Goal: Transaction & Acquisition: Purchase product/service

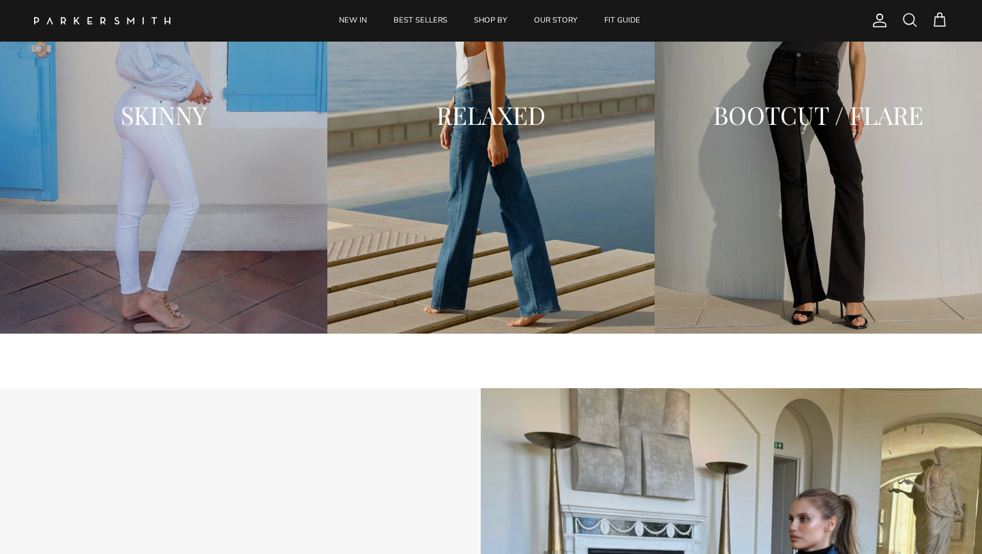
scroll to position [2156, 0]
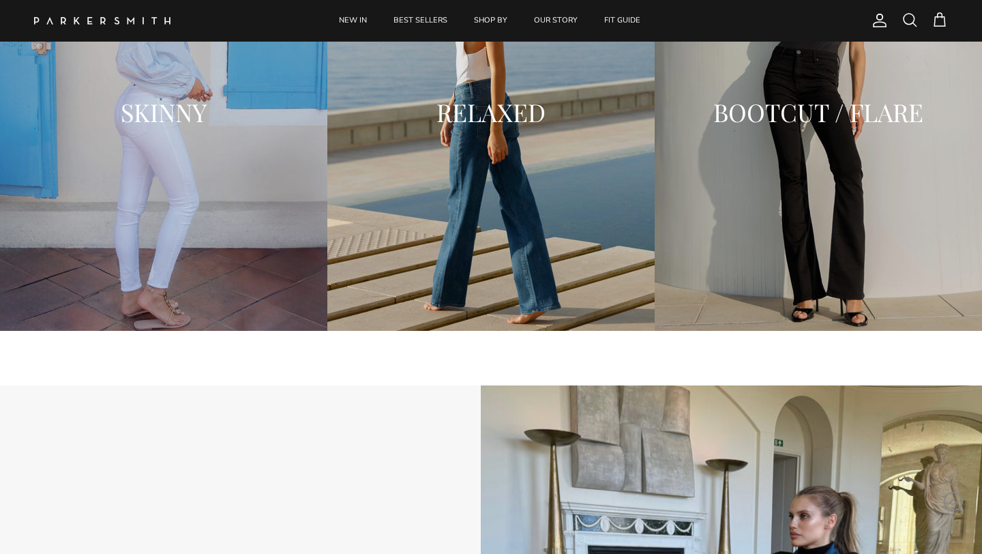
click at [156, 211] on div "SKINNY" at bounding box center [163, 112] width 327 height 437
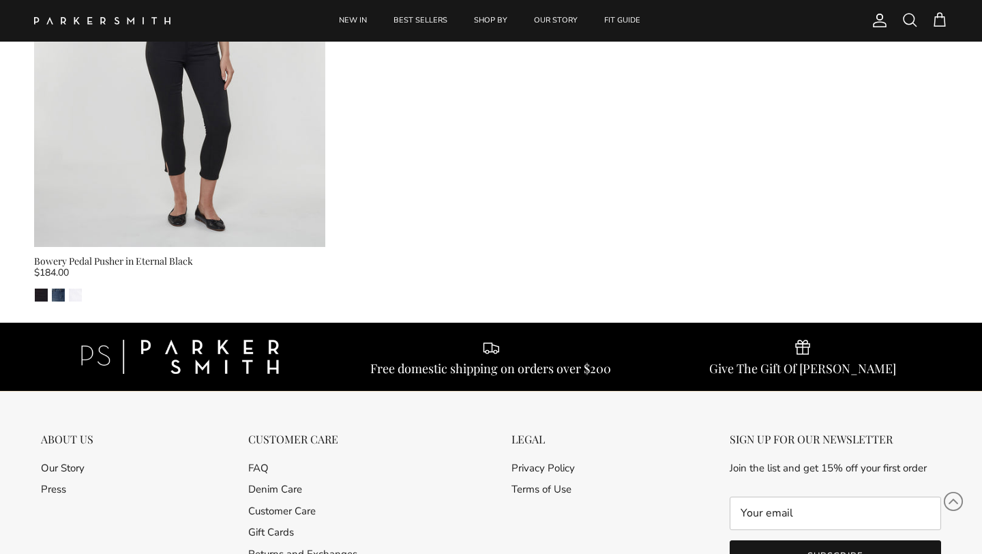
scroll to position [4585, 0]
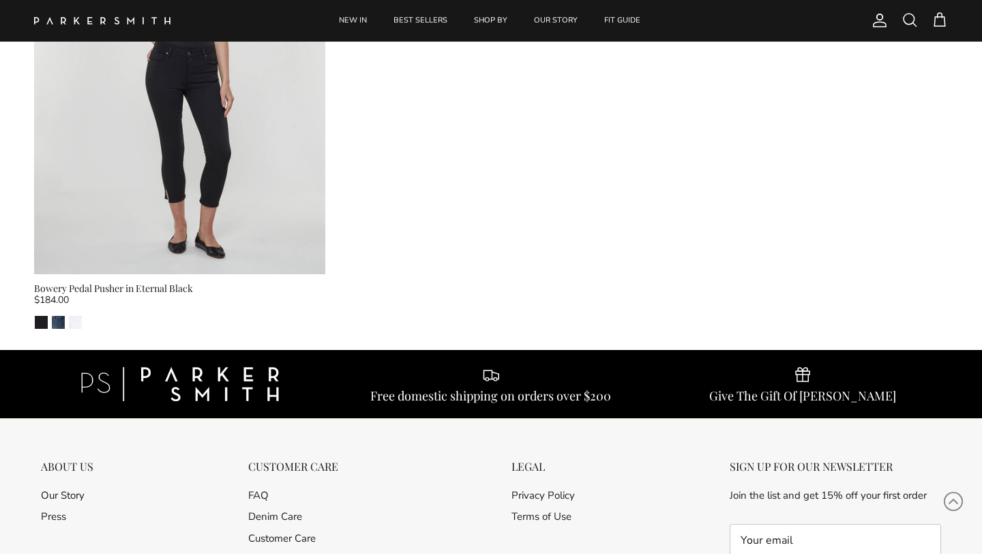
click at [911, 21] on span at bounding box center [910, 20] width 16 height 16
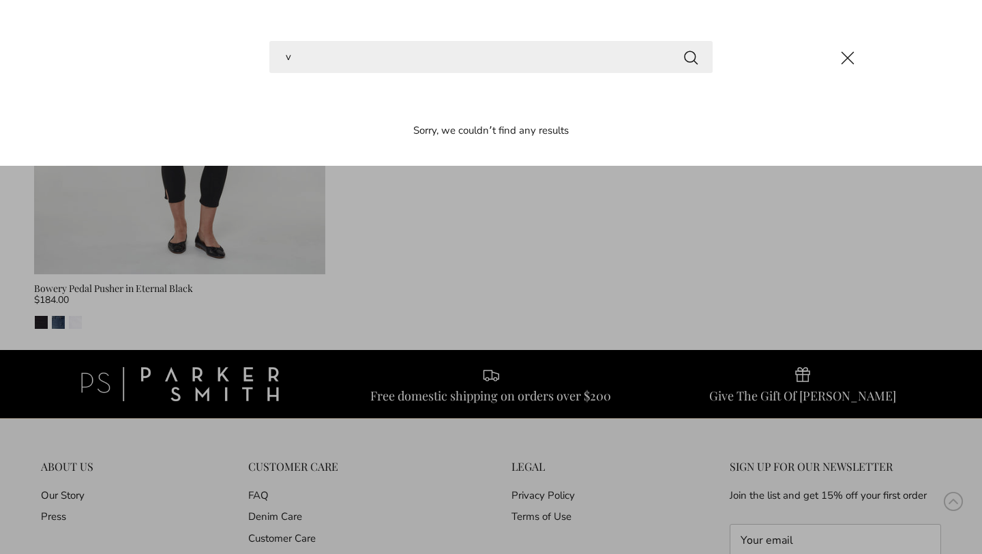
type input "v"
click at [683, 48] on button "Search" at bounding box center [691, 56] width 16 height 17
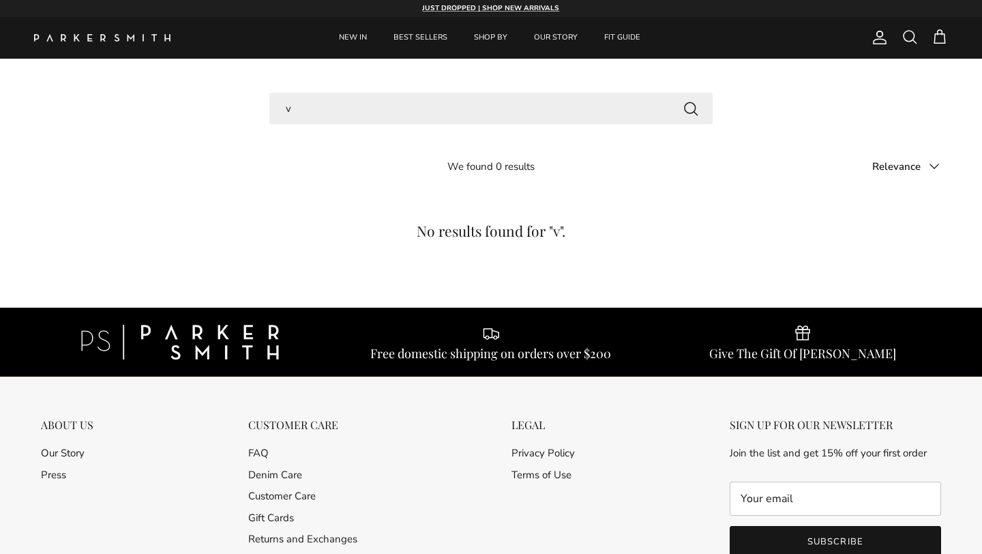
click at [690, 105] on button "Search" at bounding box center [691, 108] width 16 height 17
click at [695, 106] on button "Search" at bounding box center [691, 108] width 16 height 17
click at [913, 40] on span at bounding box center [910, 37] width 16 height 16
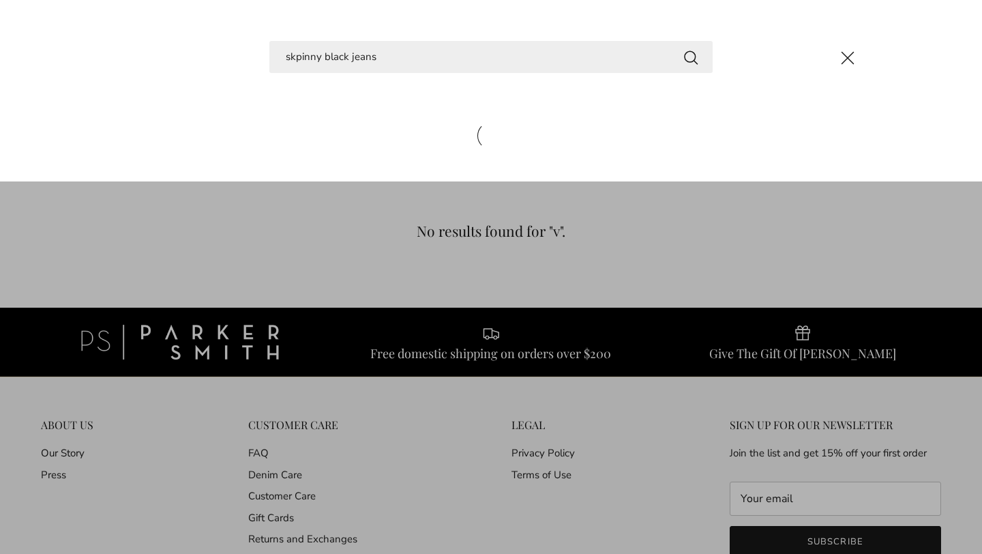
type input "skpinny black jeans"
click at [683, 48] on button "Search" at bounding box center [691, 56] width 16 height 17
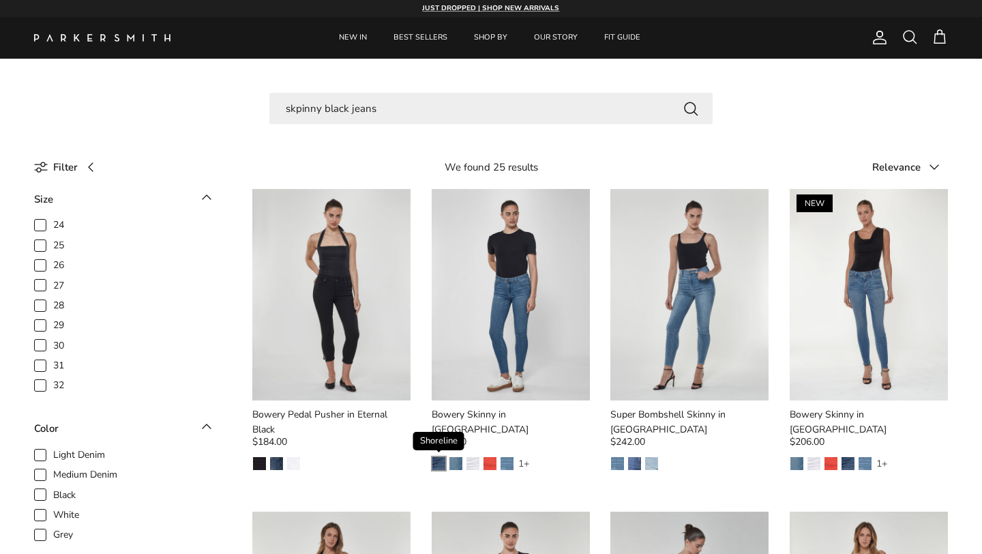
click at [444, 457] on img "Shoreline" at bounding box center [439, 463] width 13 height 13
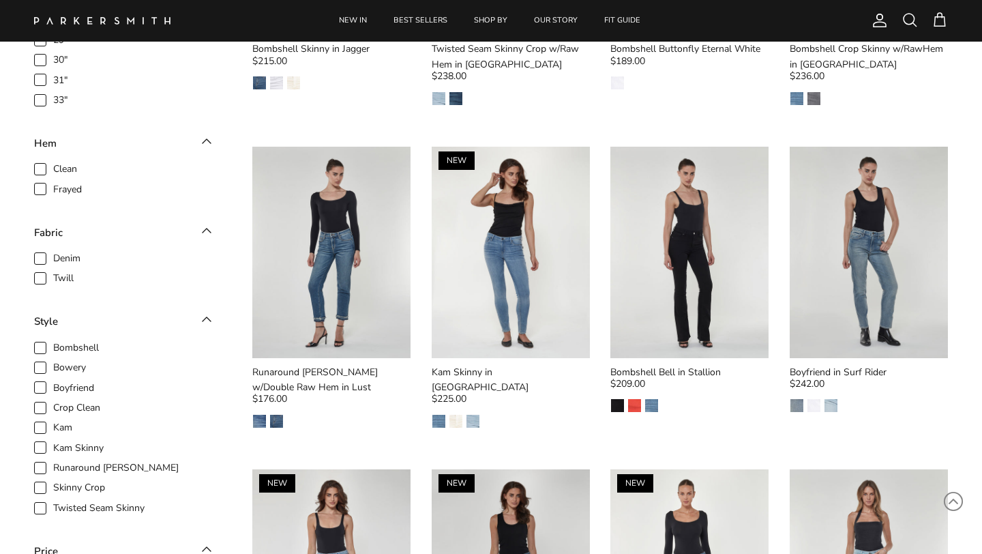
scroll to position [1365, 0]
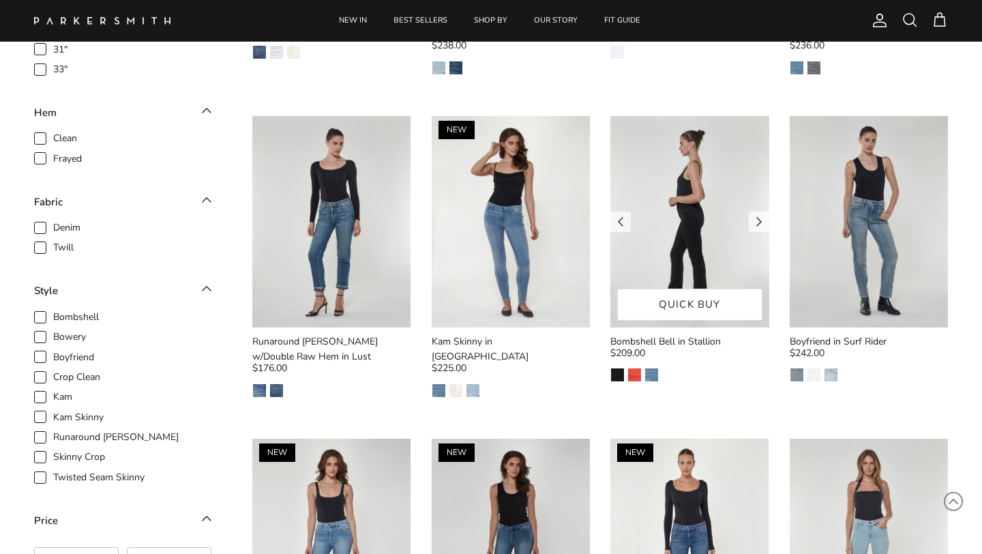
click at [677, 218] on img at bounding box center [690, 221] width 159 height 211
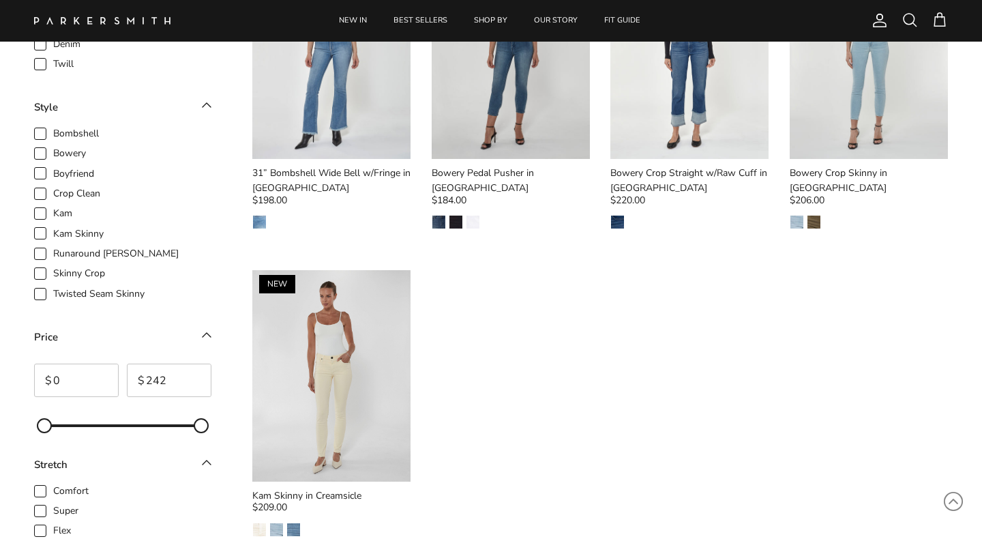
scroll to position [1883, 0]
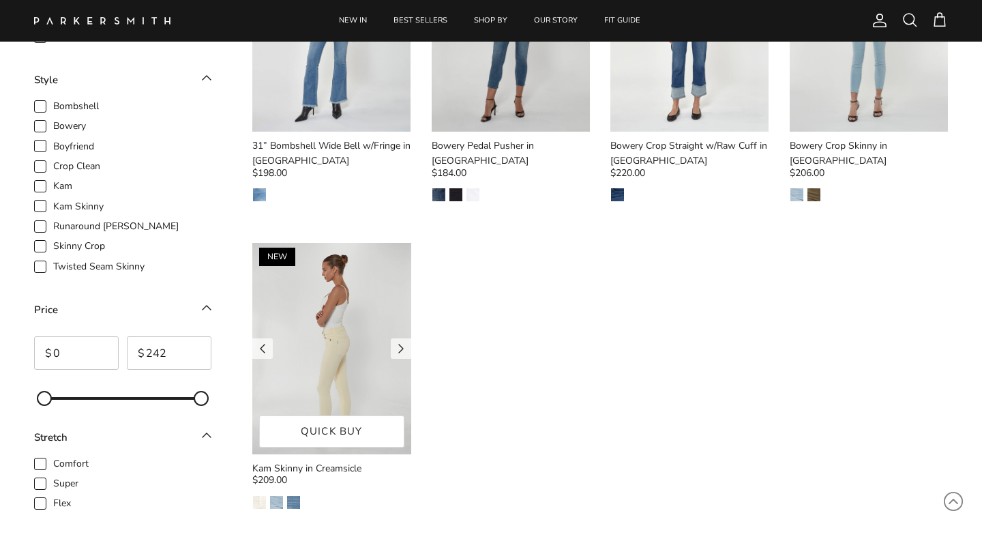
click at [349, 305] on img at bounding box center [331, 348] width 159 height 211
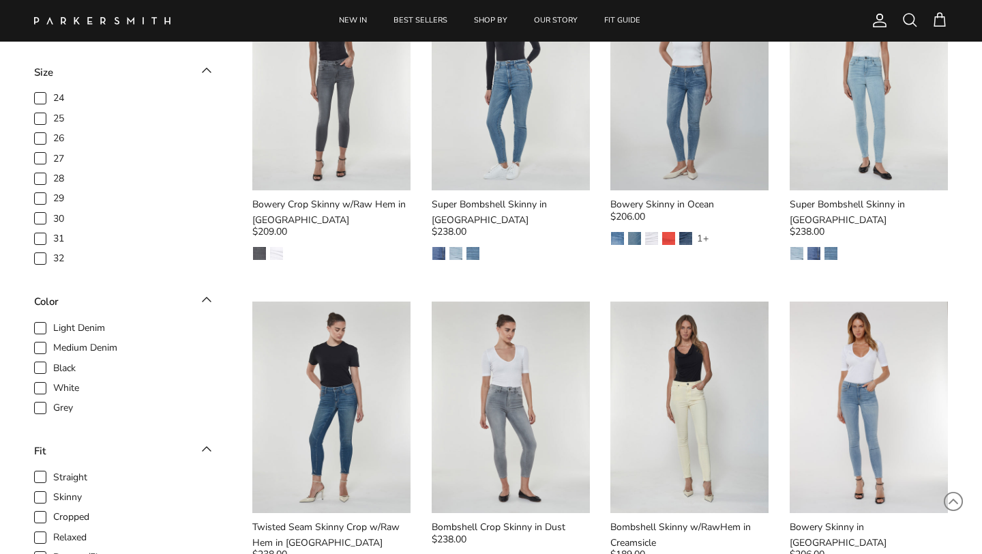
scroll to position [519, 0]
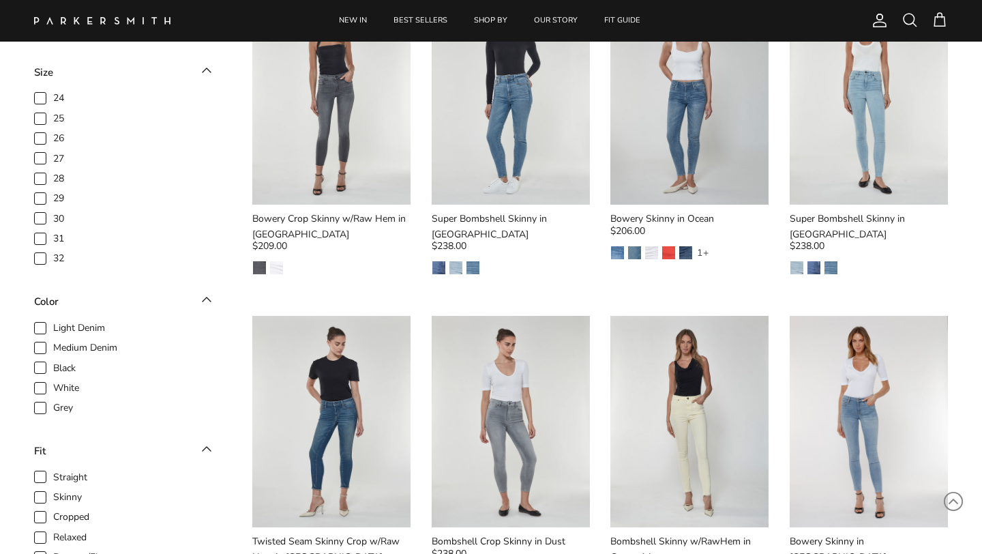
click at [53, 160] on span "27" at bounding box center [58, 159] width 11 height 14
click at [53, 152] on input "27" at bounding box center [53, 151] width 1 height 1
checkbox input "true"
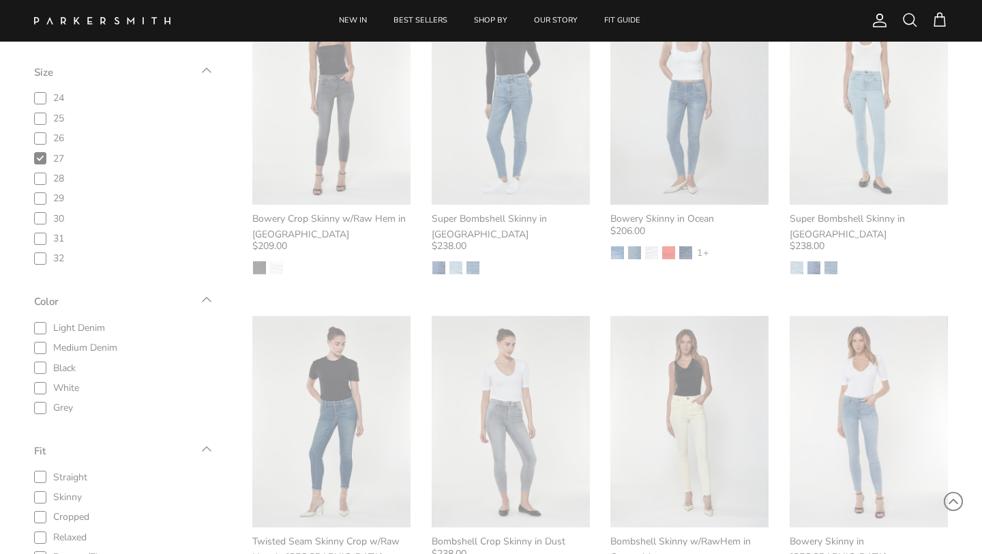
scroll to position [484, 0]
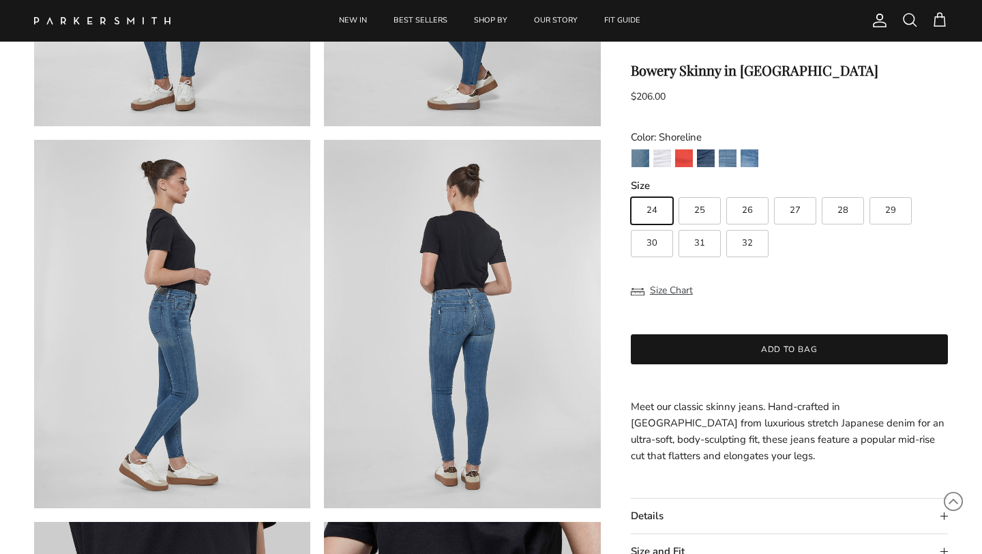
scroll to position [355, 0]
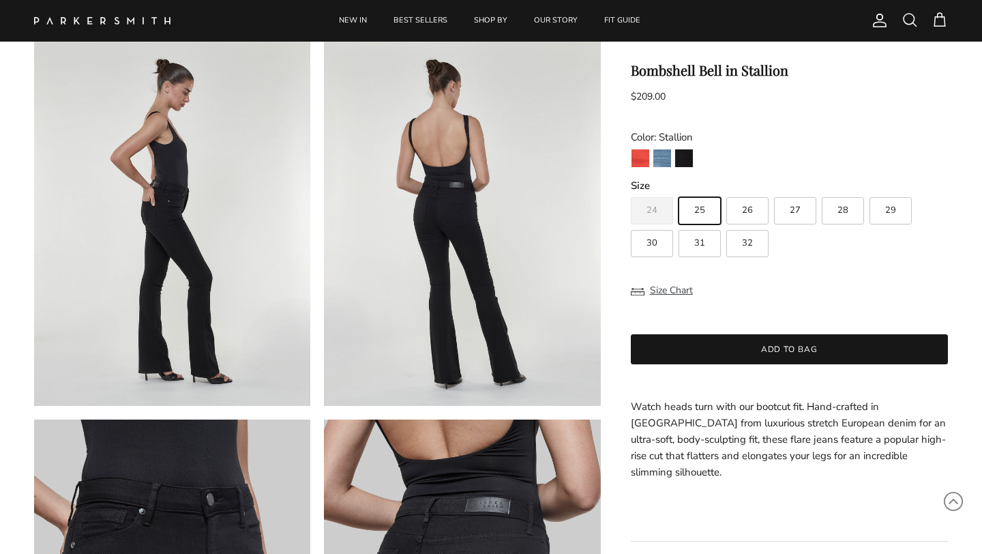
scroll to position [464, 0]
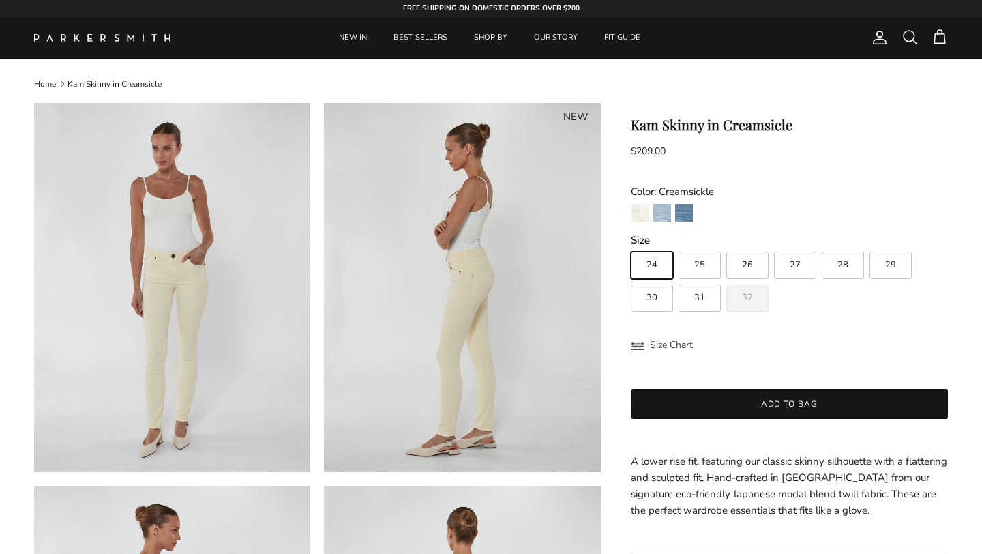
click at [784, 263] on label "27" at bounding box center [795, 265] width 42 height 27
click at [631, 246] on input "27" at bounding box center [630, 246] width 1 height 1
radio input "true"
click at [664, 347] on button "Size Chart" at bounding box center [662, 345] width 62 height 26
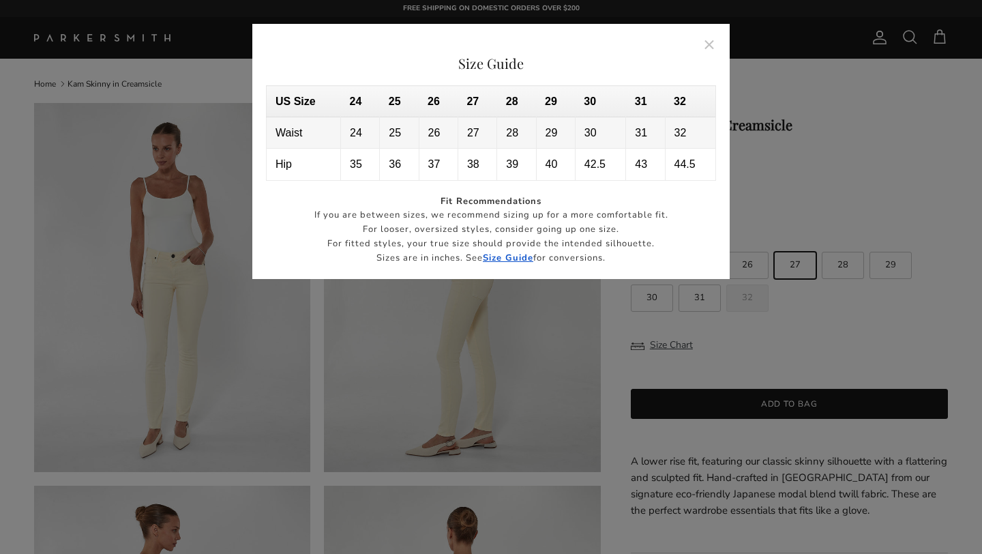
drag, startPoint x: 740, startPoint y: 322, endPoint x: 749, endPoint y: 308, distance: 16.3
click at [740, 319] on div at bounding box center [491, 277] width 982 height 554
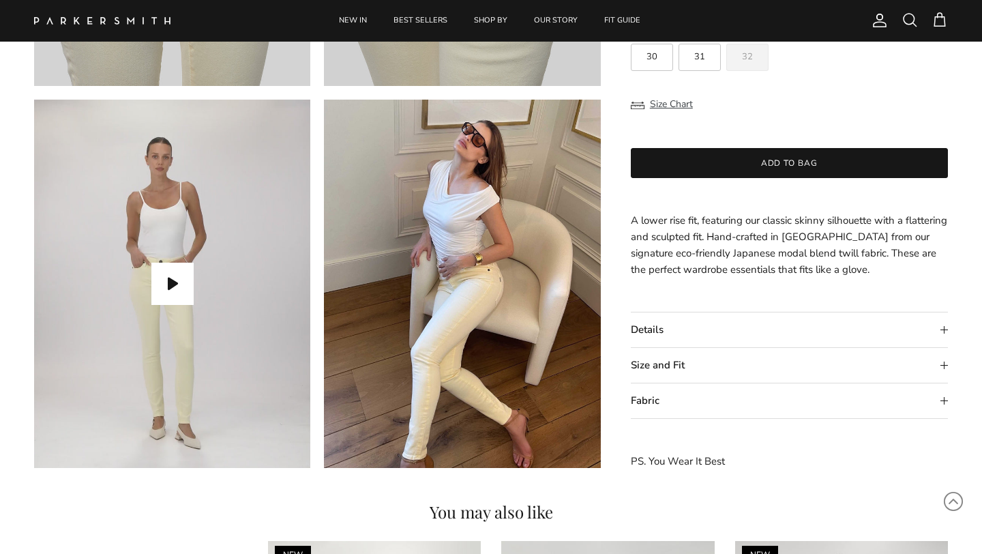
scroll to position [1173, 0]
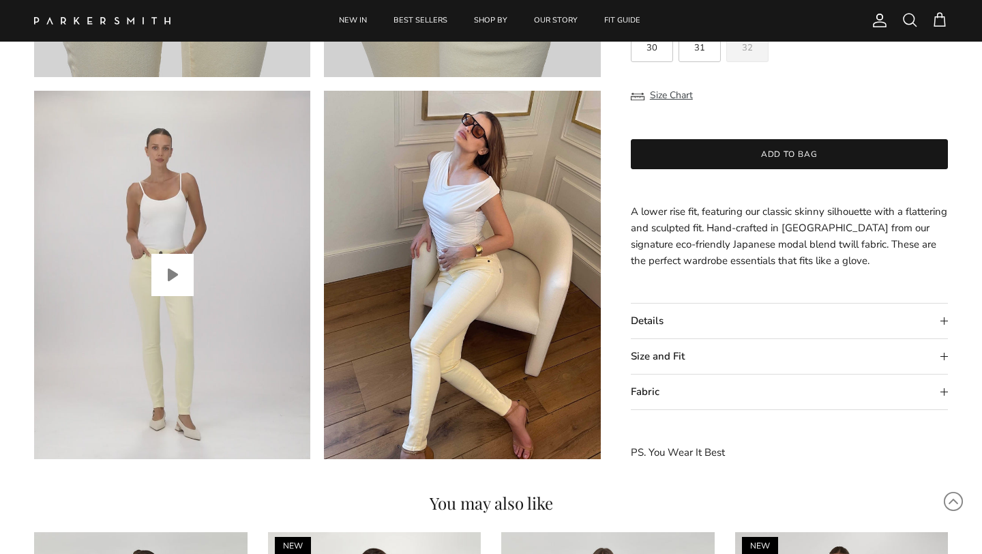
click at [178, 274] on button "Play video" at bounding box center [172, 275] width 42 height 42
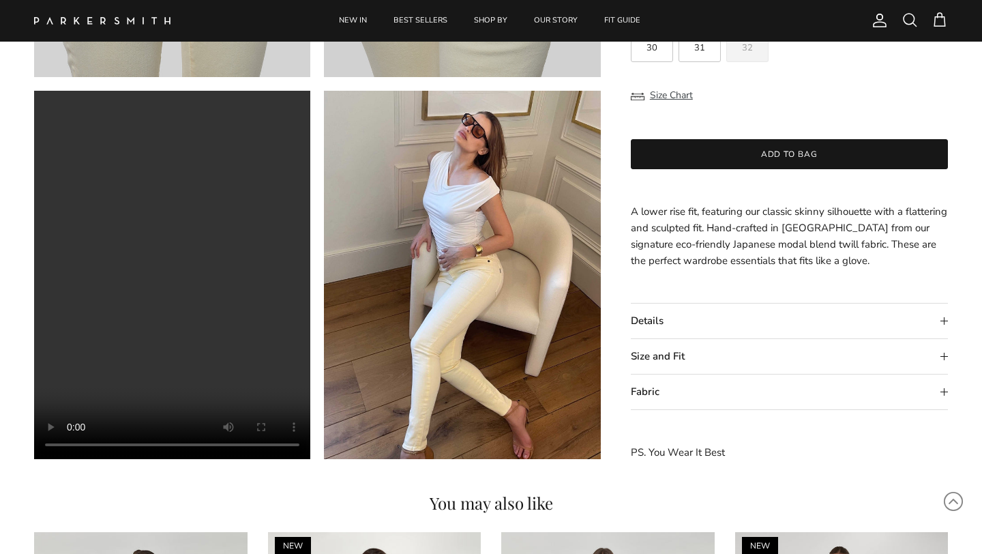
drag, startPoint x: 296, startPoint y: 196, endPoint x: 732, endPoint y: 74, distance: 452.6
drag, startPoint x: 739, startPoint y: 58, endPoint x: 753, endPoint y: 82, distance: 27.5
click at [745, 68] on div "Kam Skinny in Creamsicle $209.00 Unit price / Unavailable Color: Creamsickle Cr…" at bounding box center [789, 165] width 317 height 594
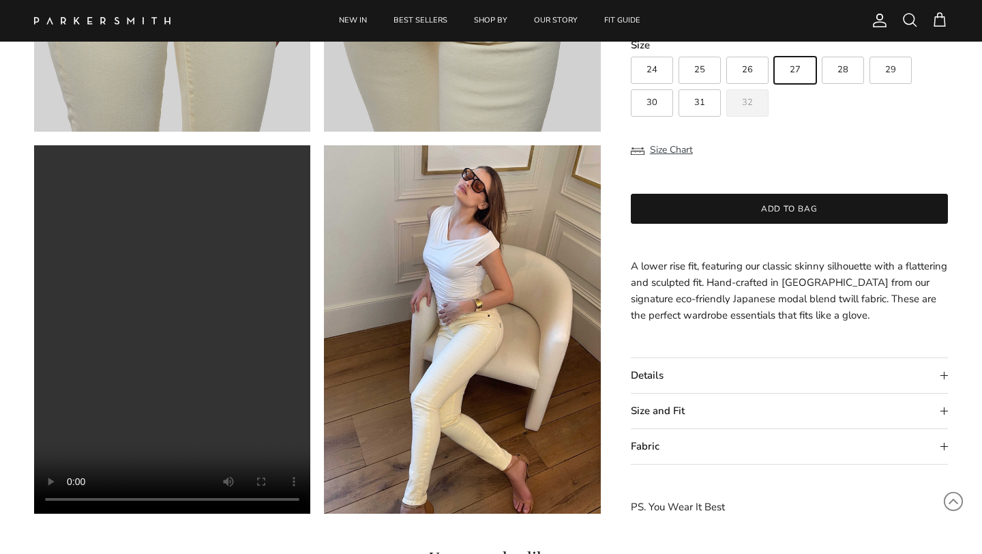
scroll to position [1092, 0]
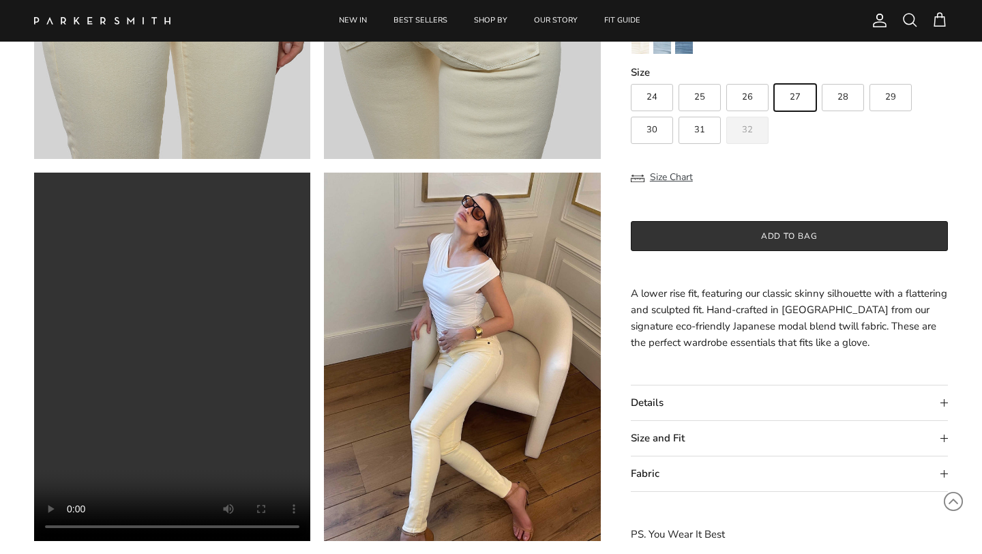
click at [789, 236] on button "Add to bag" at bounding box center [789, 236] width 317 height 30
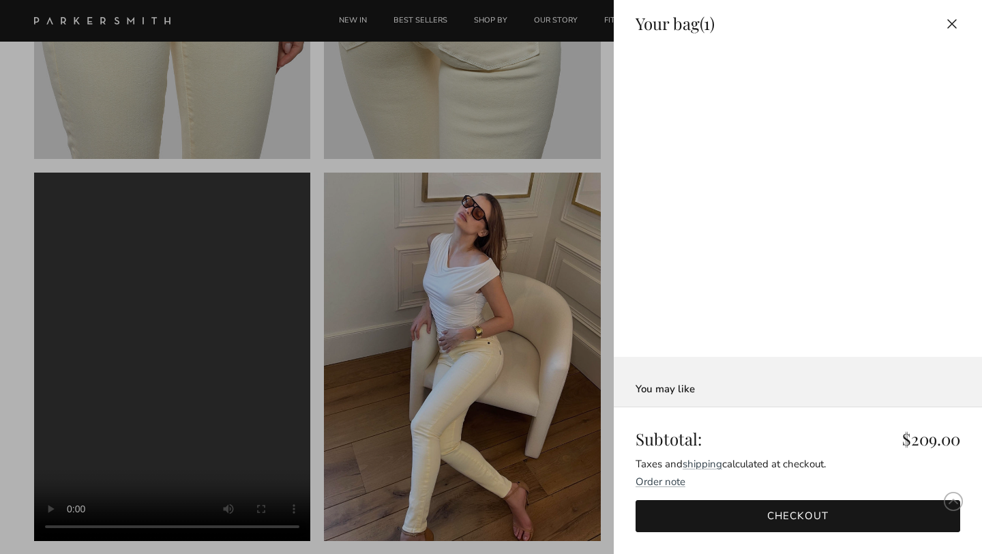
scroll to position [0, 0]
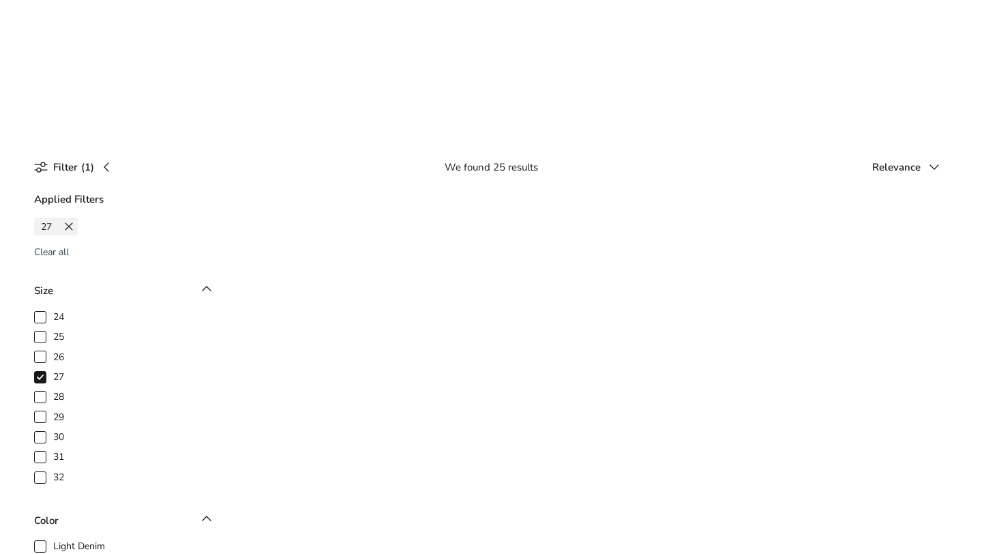
scroll to position [461, 0]
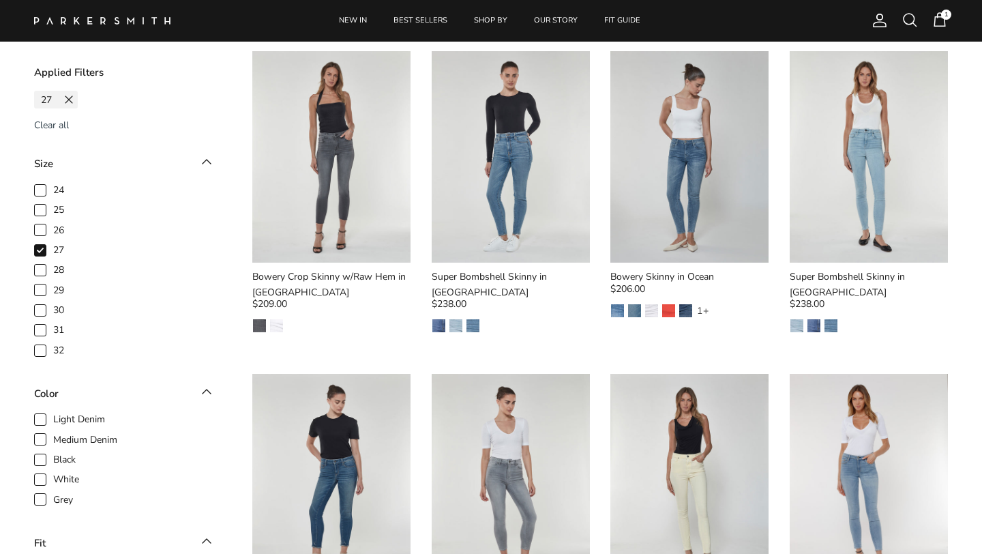
click at [53, 458] on span "Black" at bounding box center [64, 460] width 23 height 14
click at [53, 453] on input "Black" at bounding box center [53, 452] width 1 height 1
checkbox input "true"
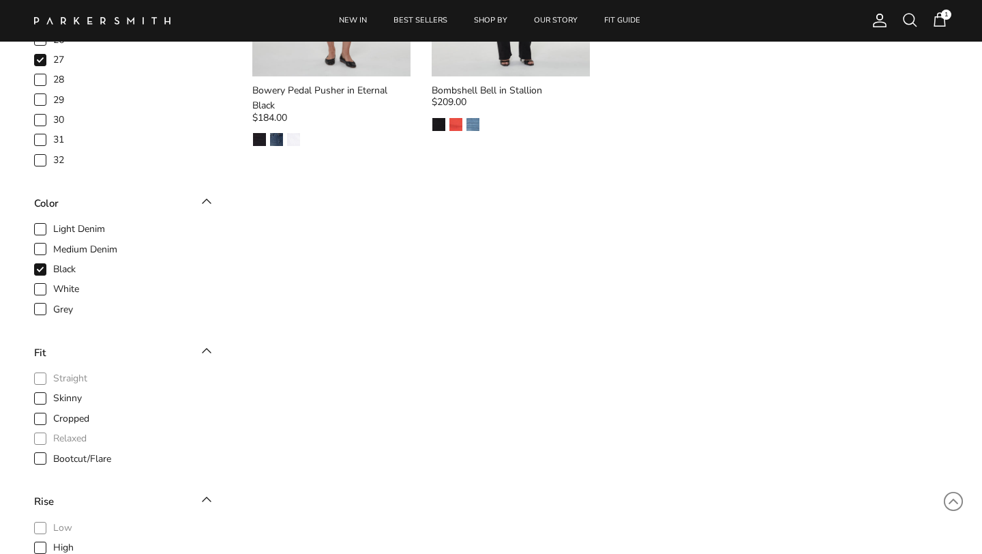
scroll to position [128, 0]
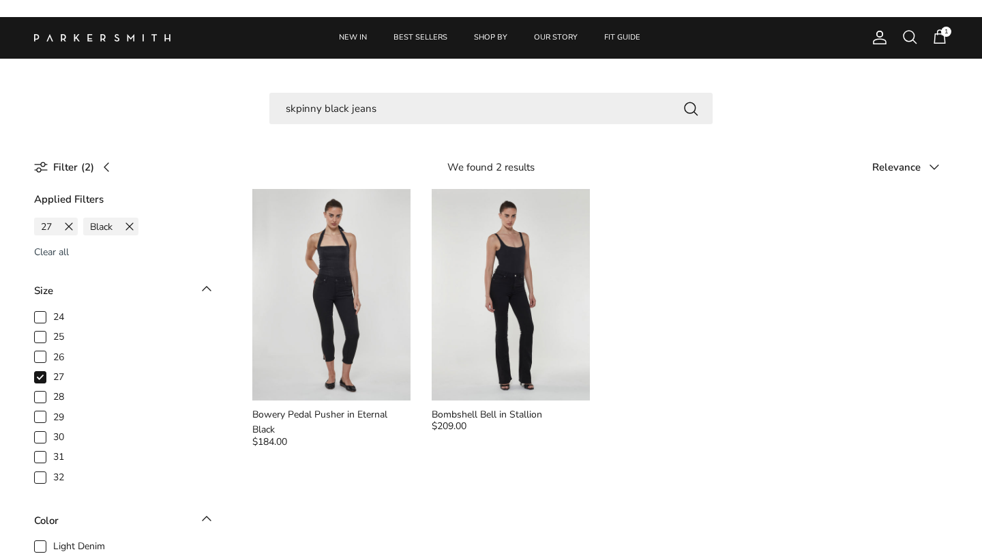
scroll to position [116, 0]
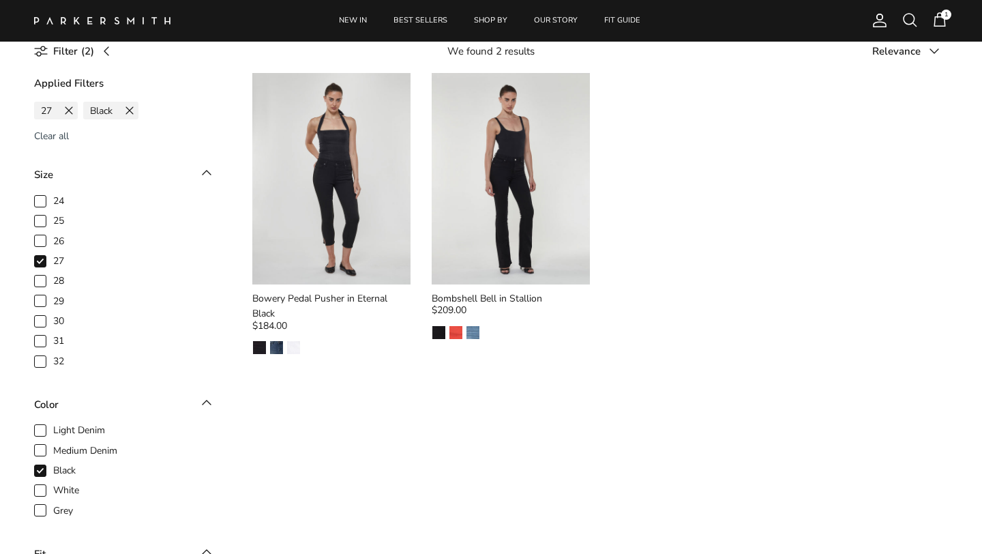
click at [53, 510] on span "Grey" at bounding box center [63, 511] width 20 height 14
click at [53, 504] on input "Grey" at bounding box center [53, 503] width 1 height 1
checkbox input "true"
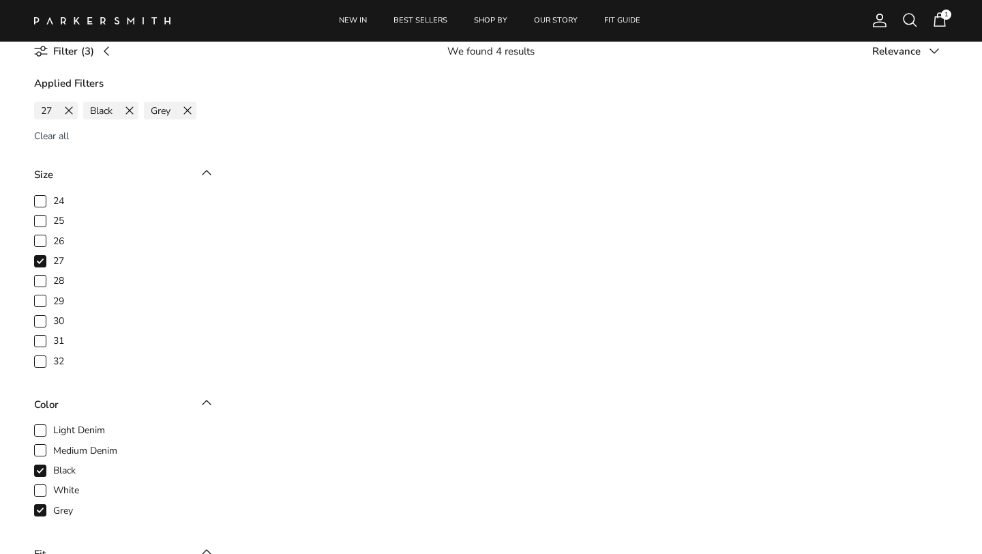
scroll to position [110, 0]
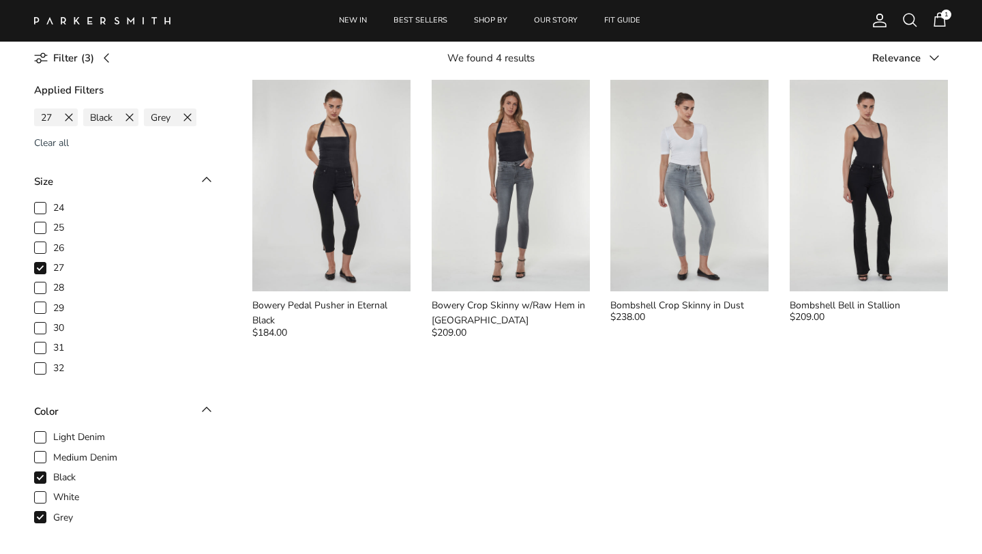
scroll to position [110, 0]
click at [43, 472] on icon at bounding box center [40, 477] width 14 height 14
click at [53, 470] on input "Black" at bounding box center [53, 469] width 1 height 1
checkbox input "false"
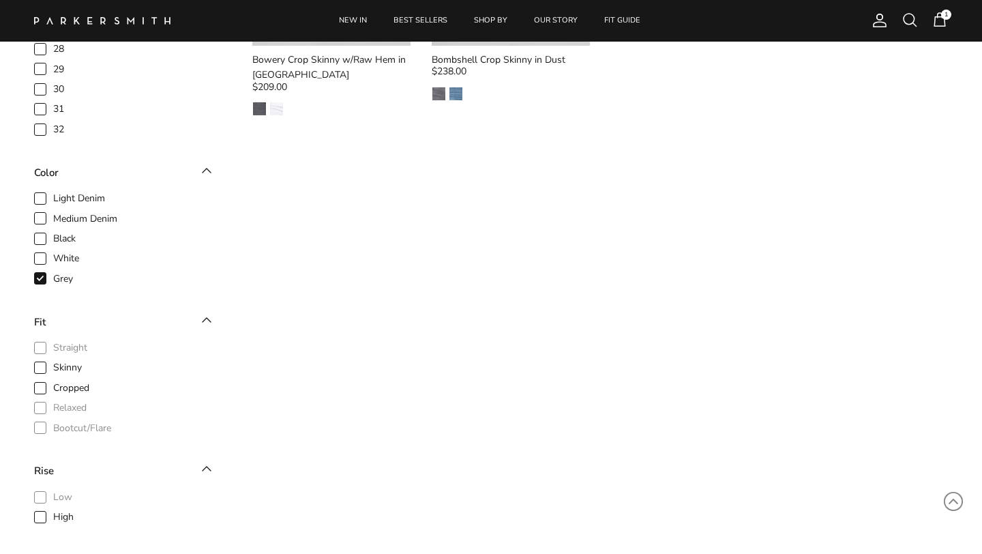
scroll to position [355, 0]
click at [53, 367] on span "Skinny" at bounding box center [67, 367] width 29 height 14
click at [53, 361] on input "Skinny" at bounding box center [53, 360] width 1 height 1
checkbox input "true"
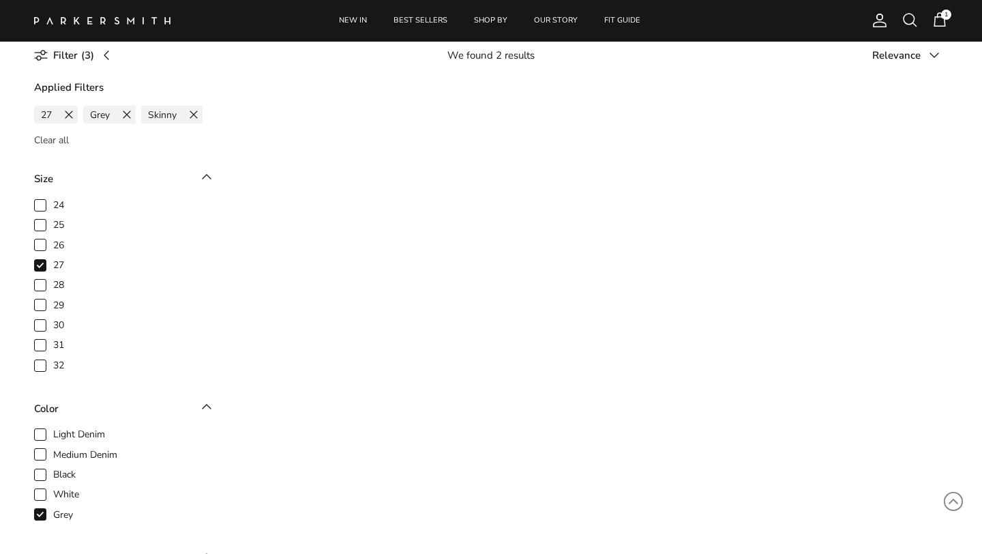
scroll to position [110, 0]
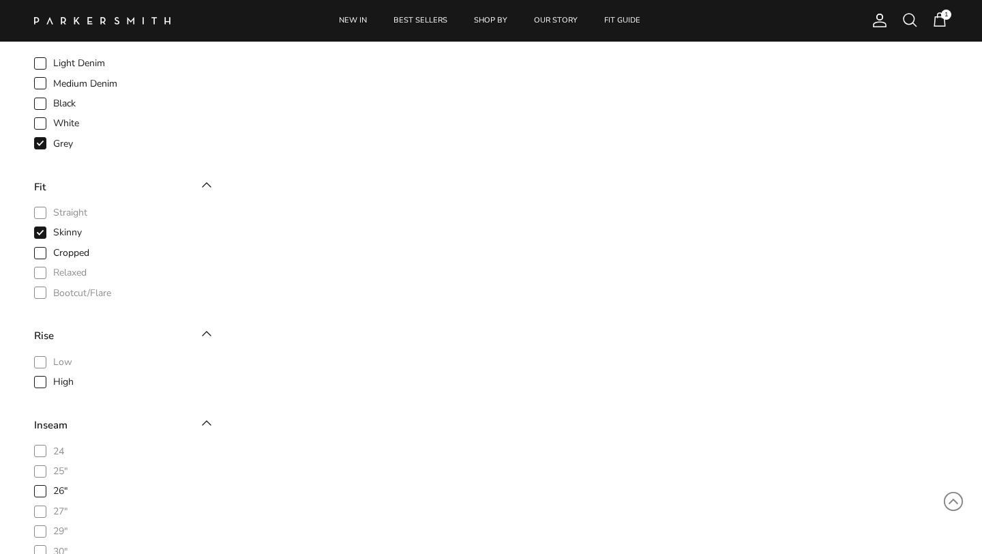
scroll to position [492, 0]
click at [53, 510] on span "27"" at bounding box center [60, 510] width 14 height 14
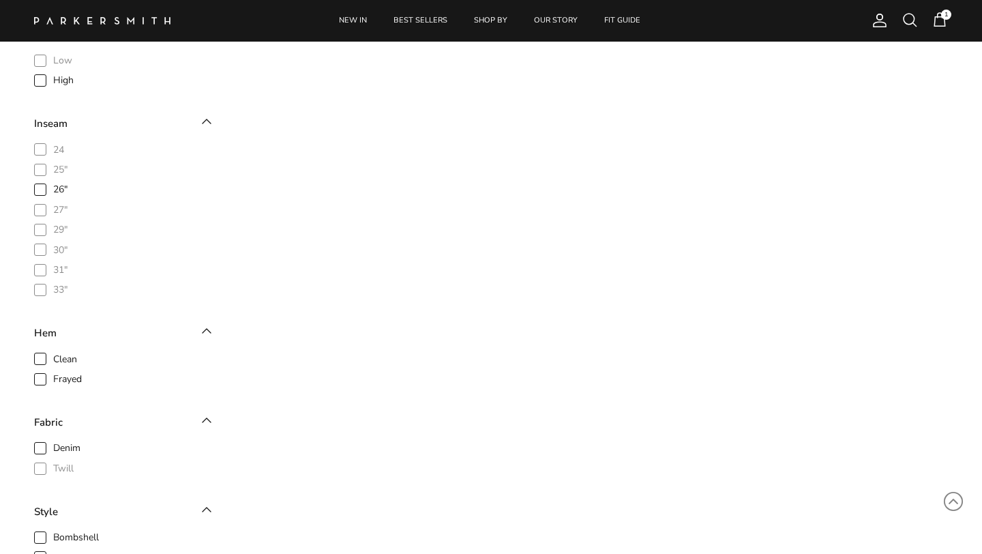
scroll to position [792, 0]
click at [53, 358] on span "Clean" at bounding box center [65, 359] width 24 height 14
click at [53, 352] on input "Clean" at bounding box center [53, 351] width 1 height 1
checkbox input "true"
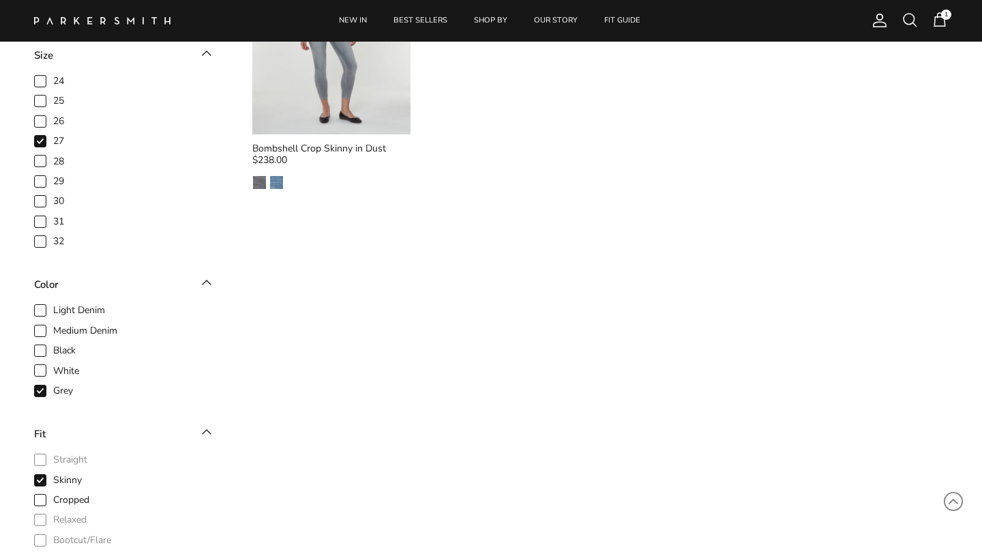
scroll to position [207, 0]
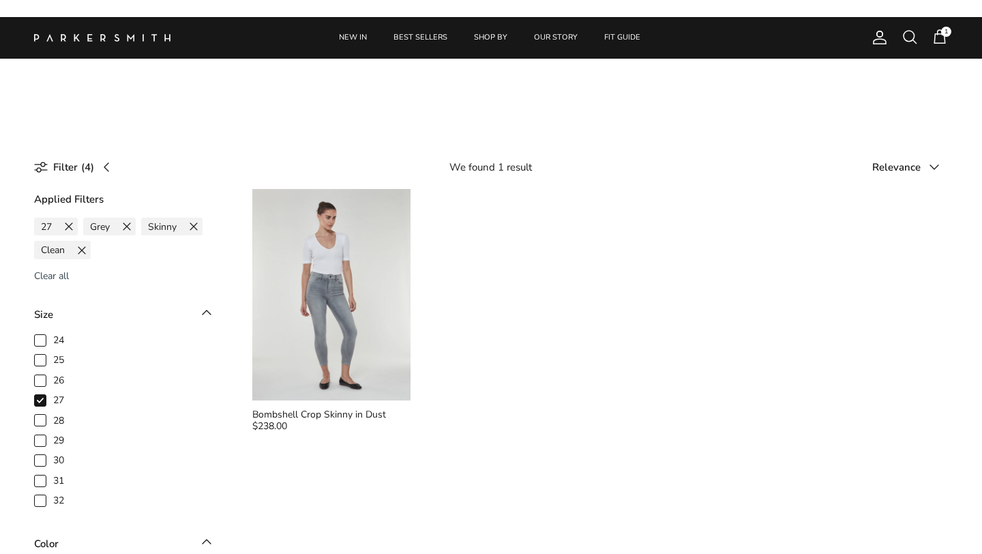
scroll to position [173, 0]
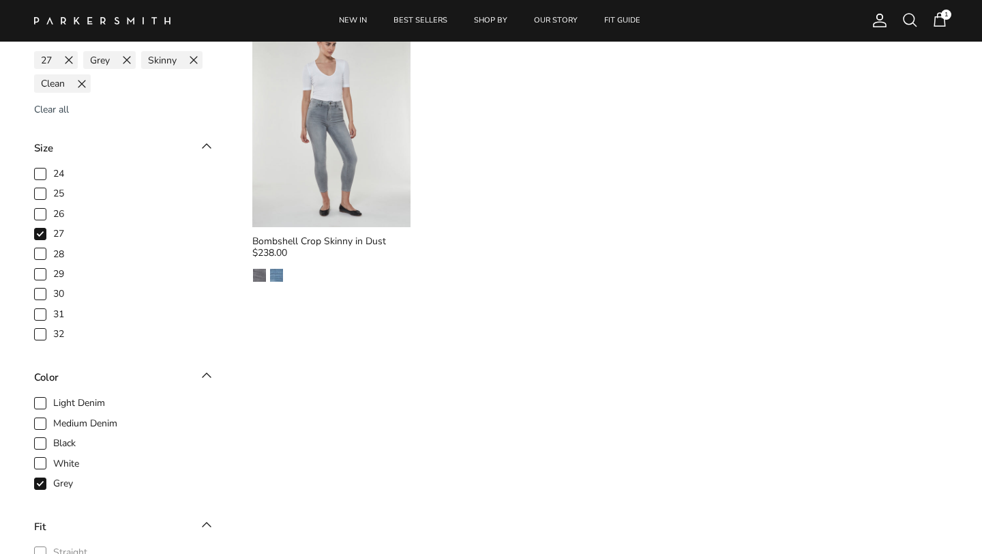
click at [880, 16] on span "Account" at bounding box center [880, 20] width 16 height 16
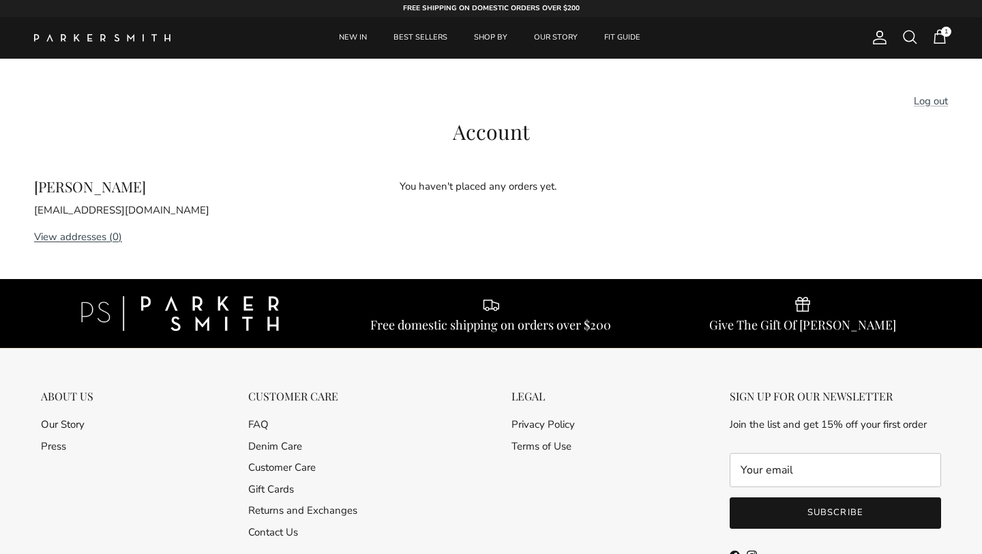
click at [83, 238] on link "View addresses (0)" at bounding box center [78, 237] width 88 height 14
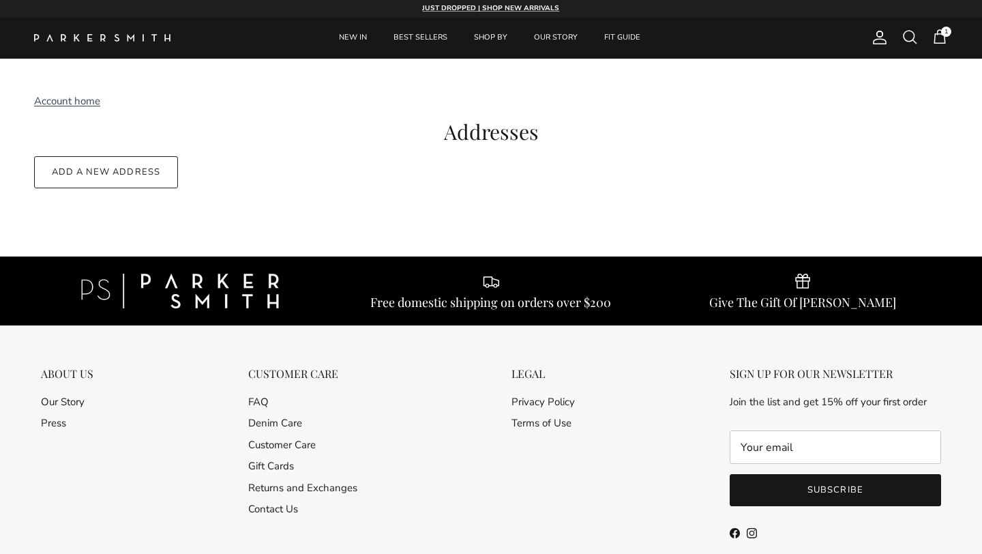
click at [84, 101] on link "Account home" at bounding box center [67, 101] width 66 height 14
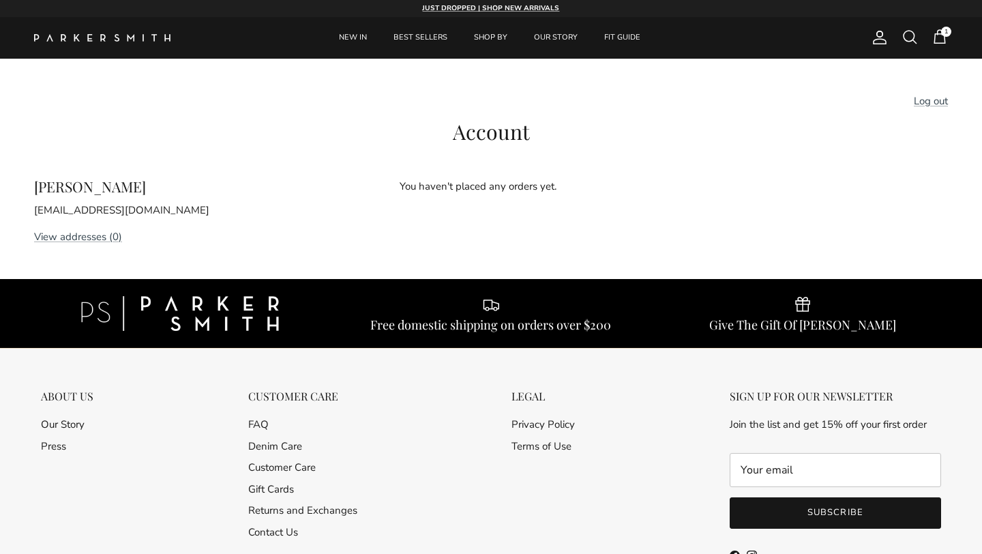
click at [944, 33] on span "1" at bounding box center [947, 32] width 10 height 10
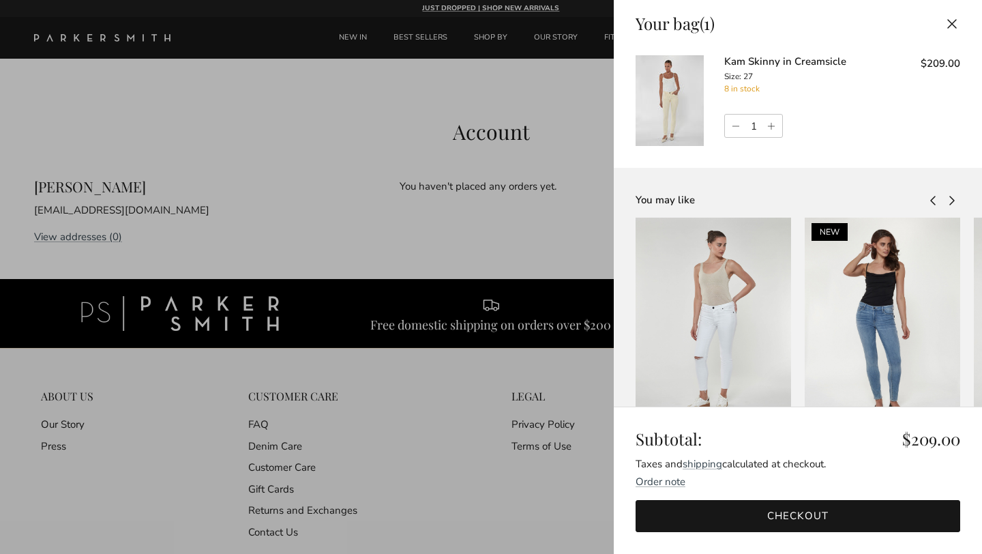
click at [798, 513] on link "Checkout" at bounding box center [798, 516] width 325 height 32
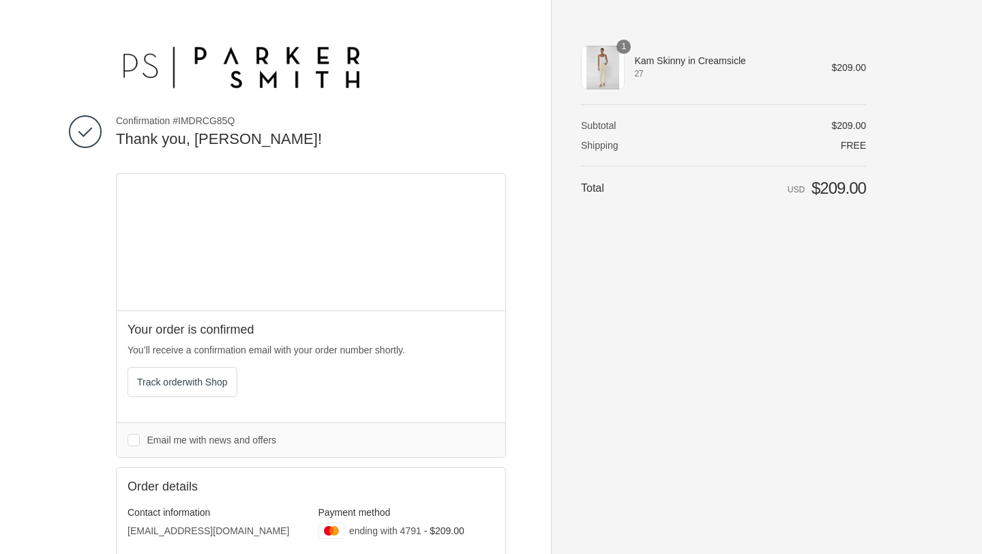
click at [602, 61] on div "1" at bounding box center [603, 68] width 44 height 44
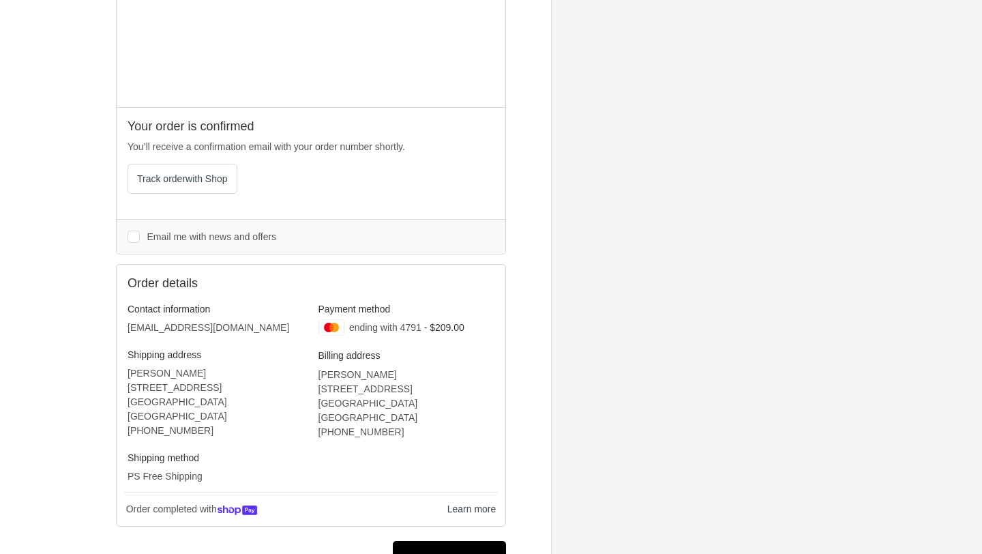
scroll to position [218, 0]
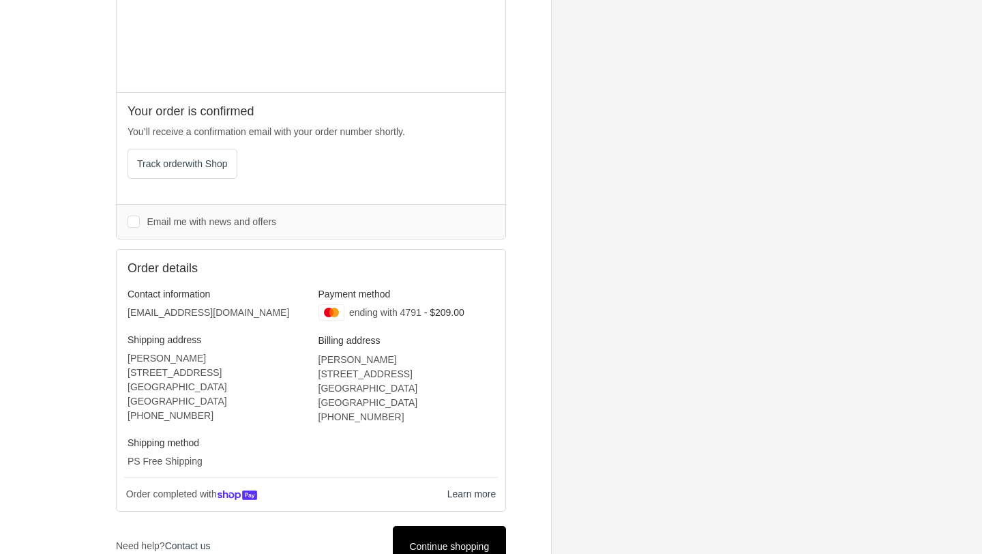
click at [437, 541] on span "Continue shopping" at bounding box center [449, 546] width 80 height 11
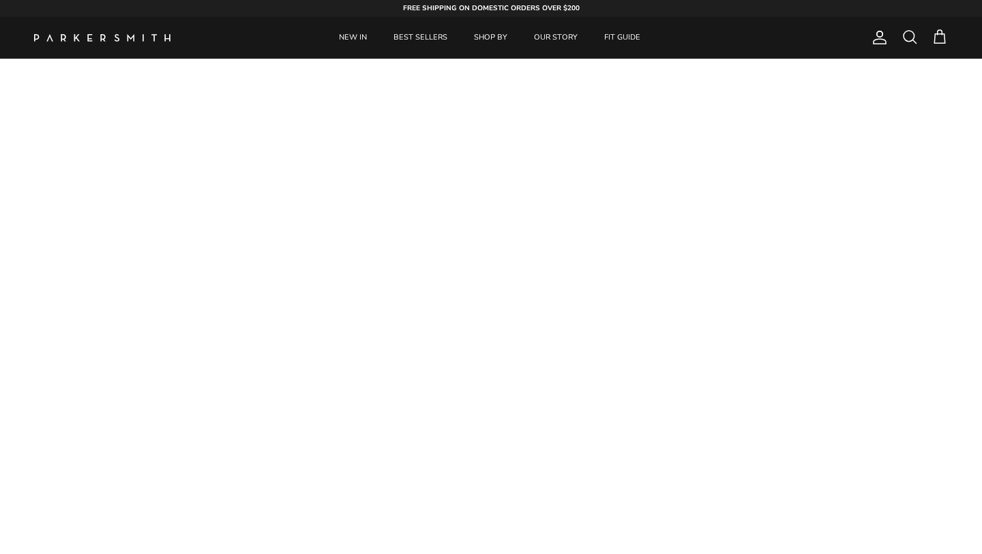
click at [908, 35] on span at bounding box center [910, 37] width 16 height 16
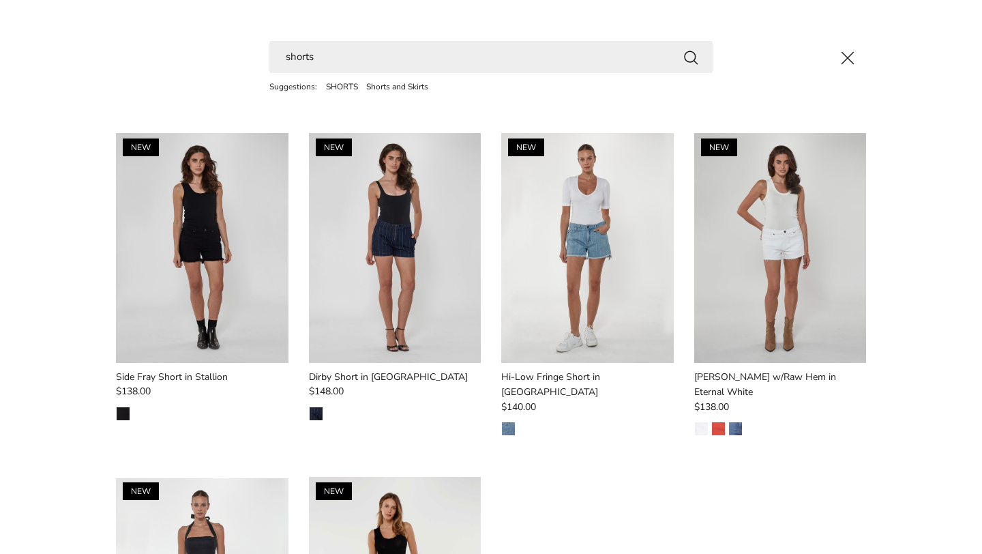
type input "shorts"
click at [812, 441] on div "NEW Charlie Short w/Raw Hem in Eternal White $138.00 Eternal White Watermelon B…" at bounding box center [781, 294] width 173 height 323
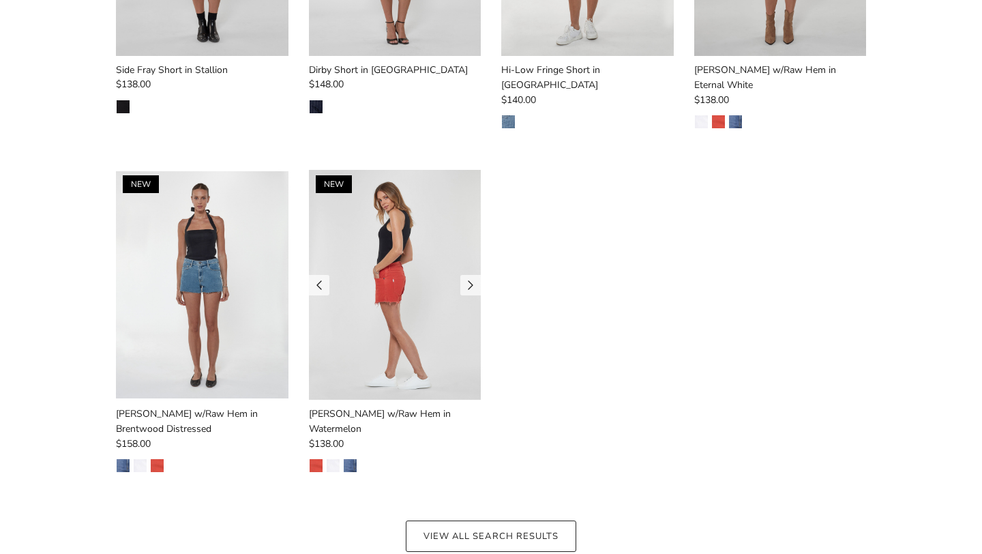
scroll to position [327, 0]
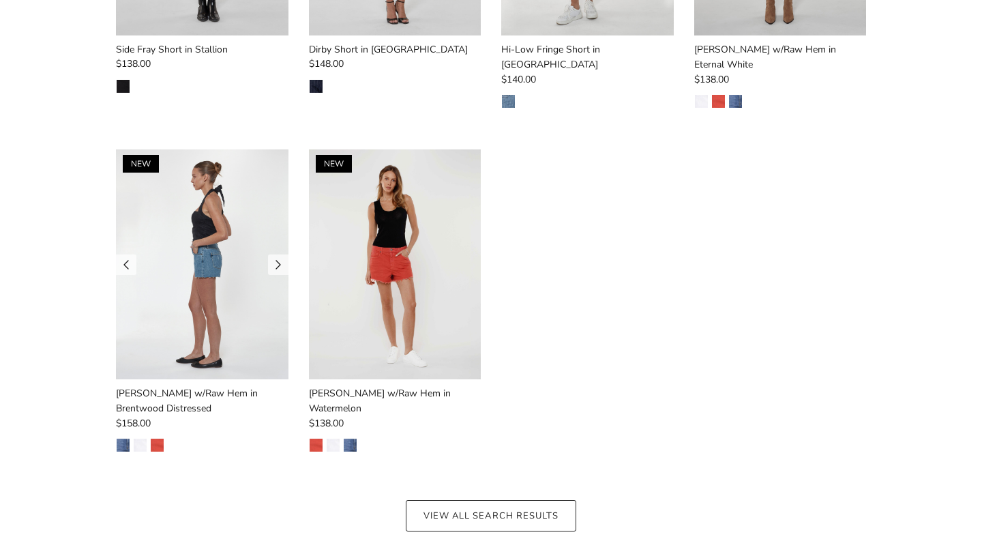
click at [230, 267] on img at bounding box center [202, 264] width 173 height 230
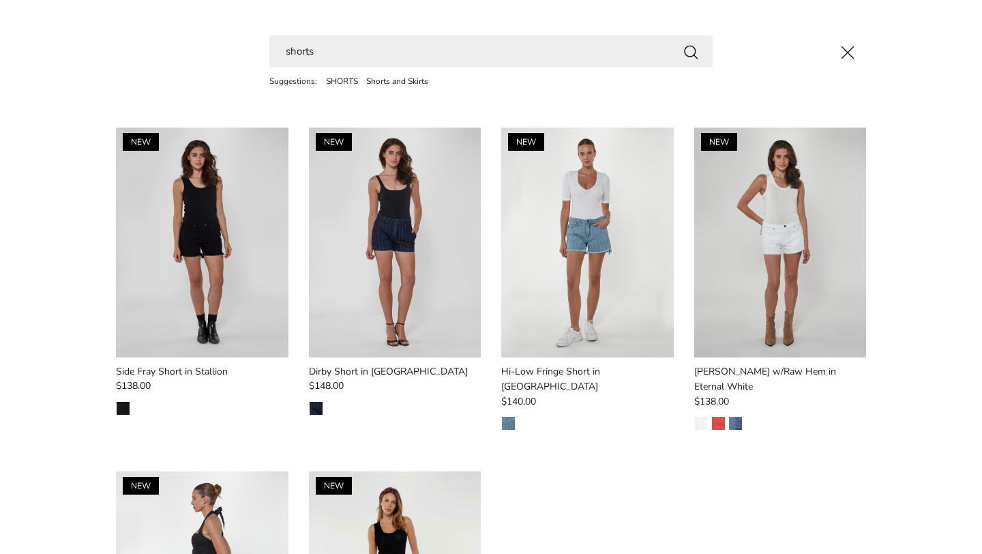
scroll to position [0, 0]
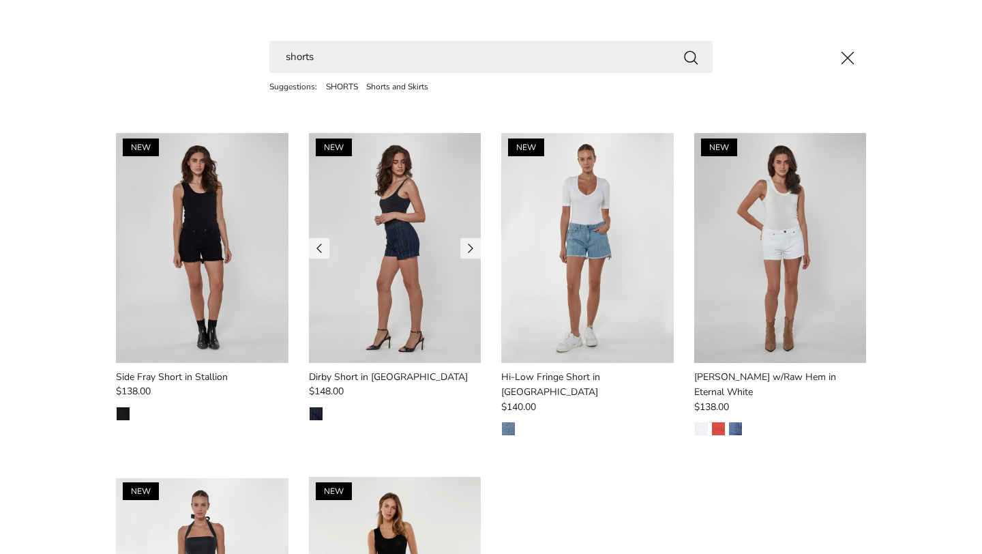
click at [400, 231] on img at bounding box center [395, 248] width 173 height 230
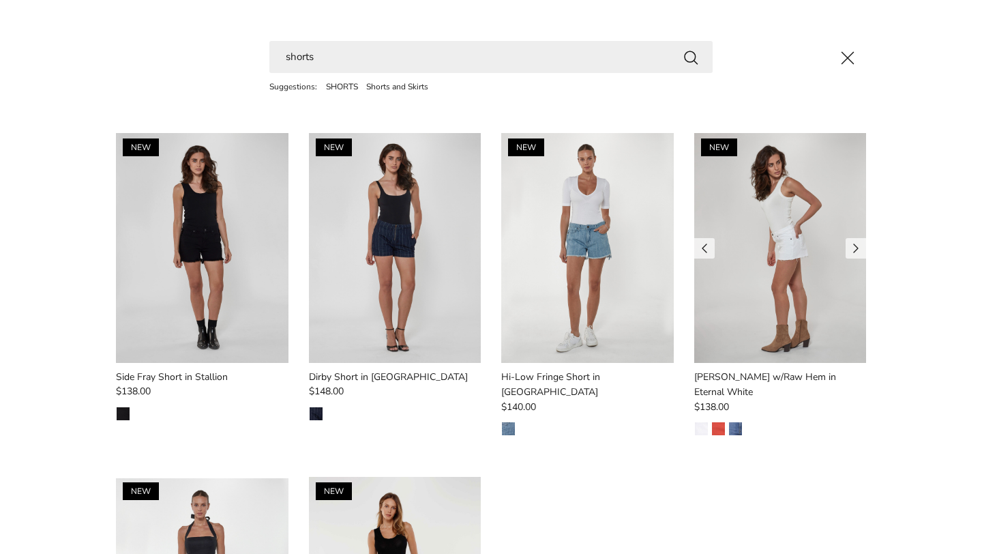
click at [717, 224] on img at bounding box center [781, 248] width 173 height 230
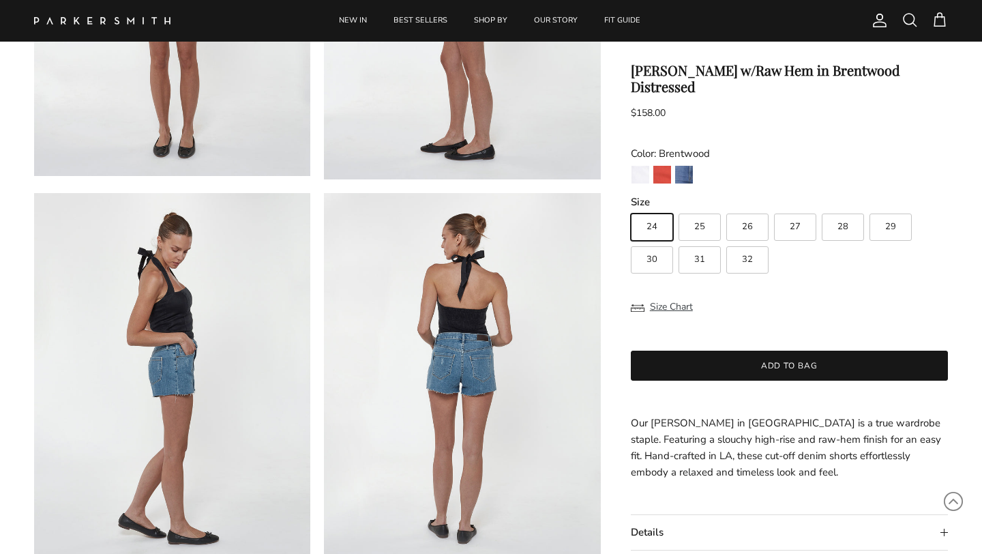
scroll to position [327, 0]
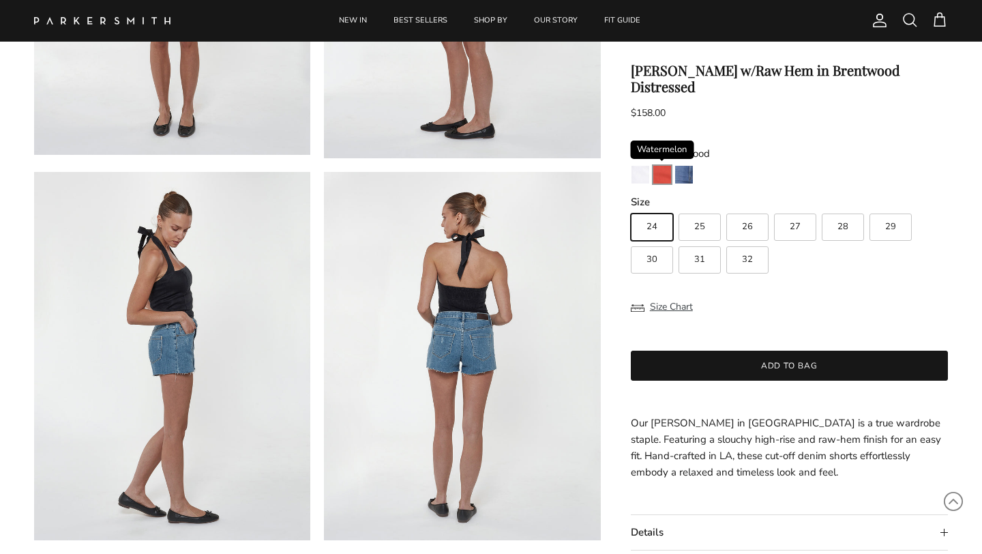
click at [665, 166] on img "Watermelon" at bounding box center [663, 175] width 18 height 18
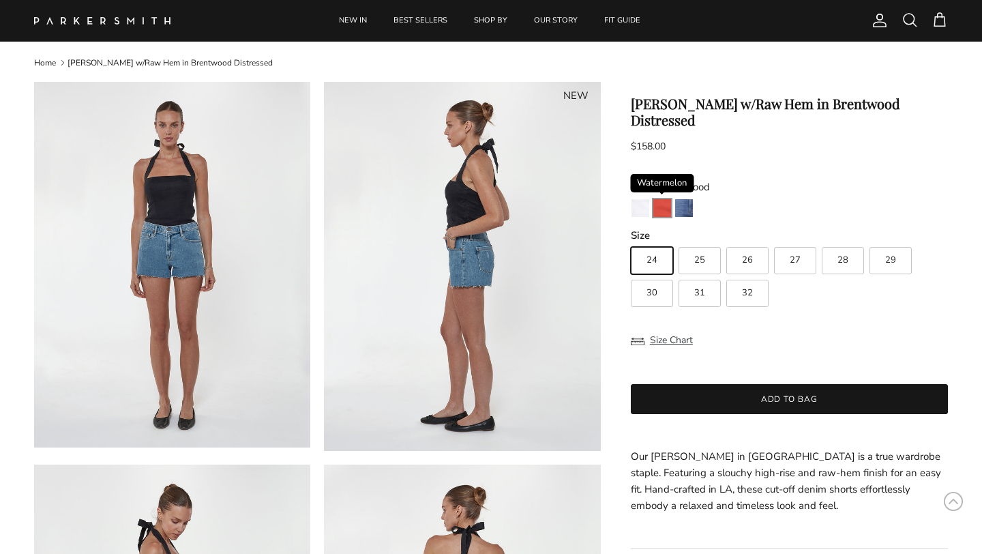
scroll to position [0, 0]
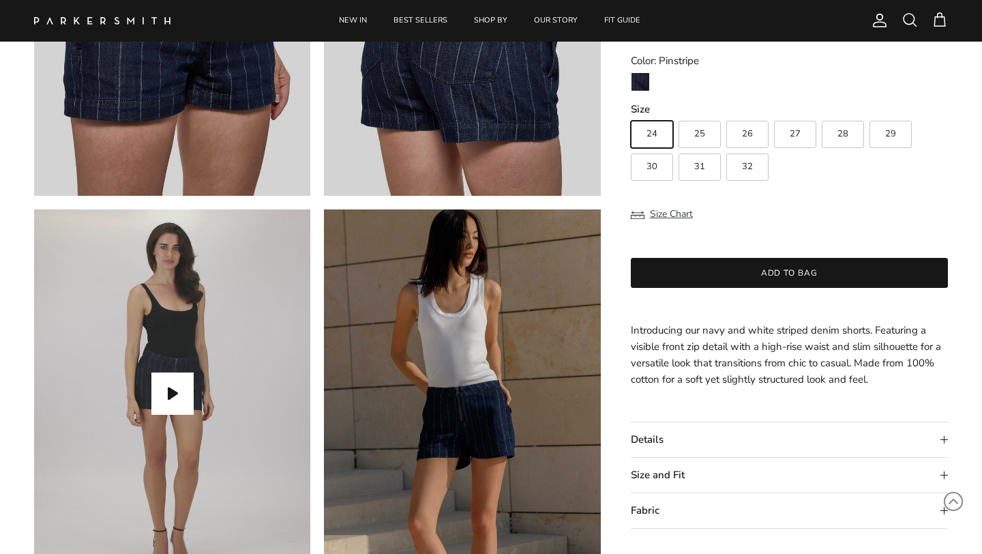
scroll to position [1064, 0]
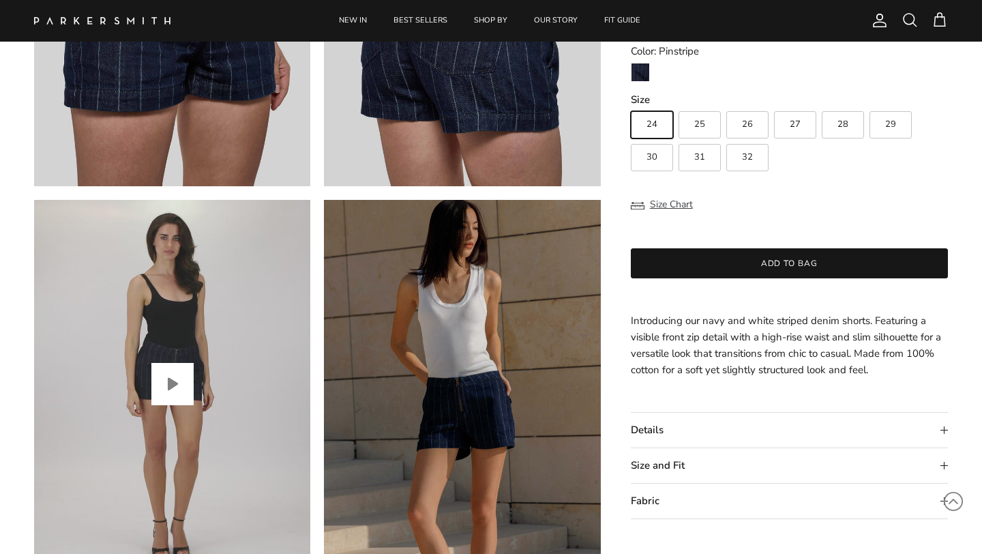
click at [173, 384] on button "Play video" at bounding box center [172, 384] width 42 height 42
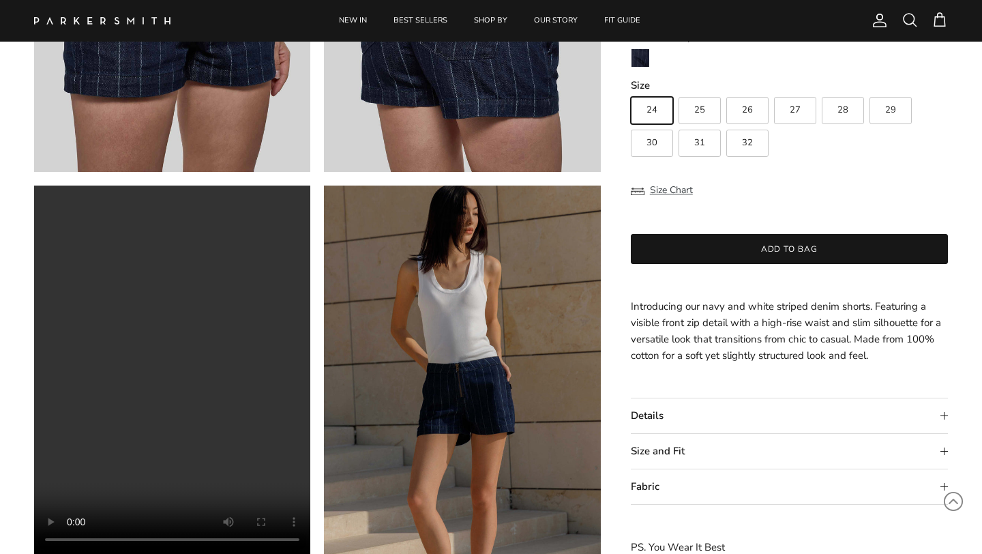
click at [664, 379] on div "Dirby Short in Pinstripe $148.00 Unit price / Unavailable Color: Pinstripe Pins…" at bounding box center [789, 259] width 317 height 594
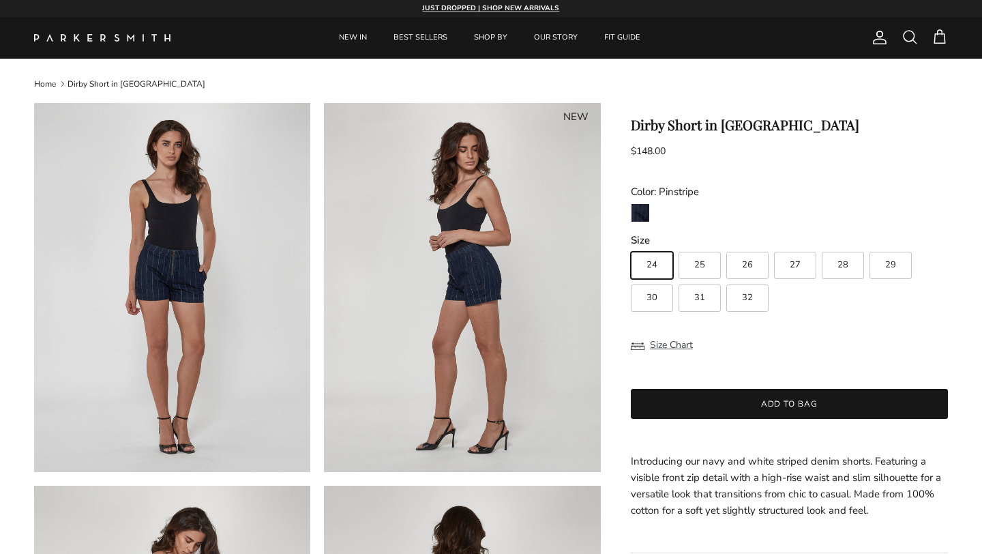
scroll to position [6, 0]
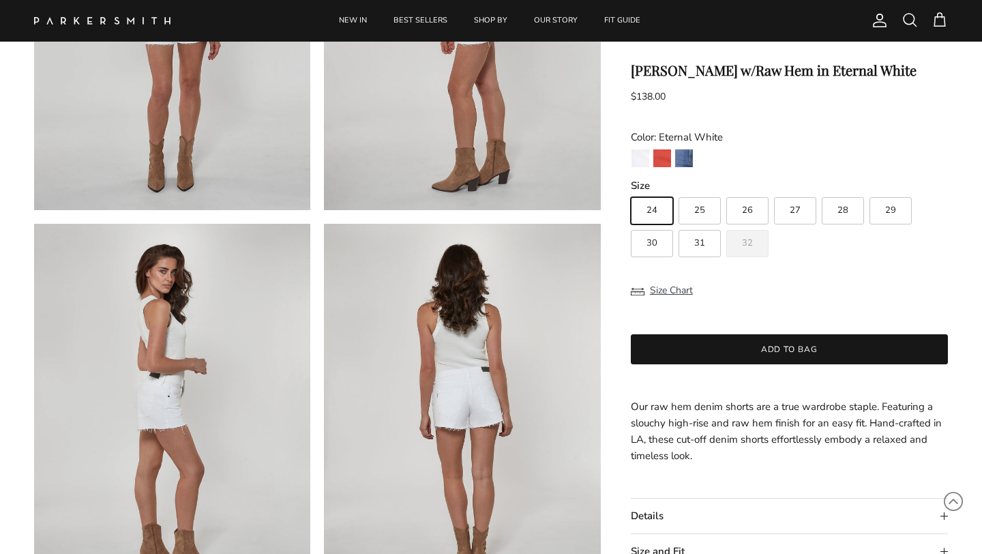
scroll to position [273, 0]
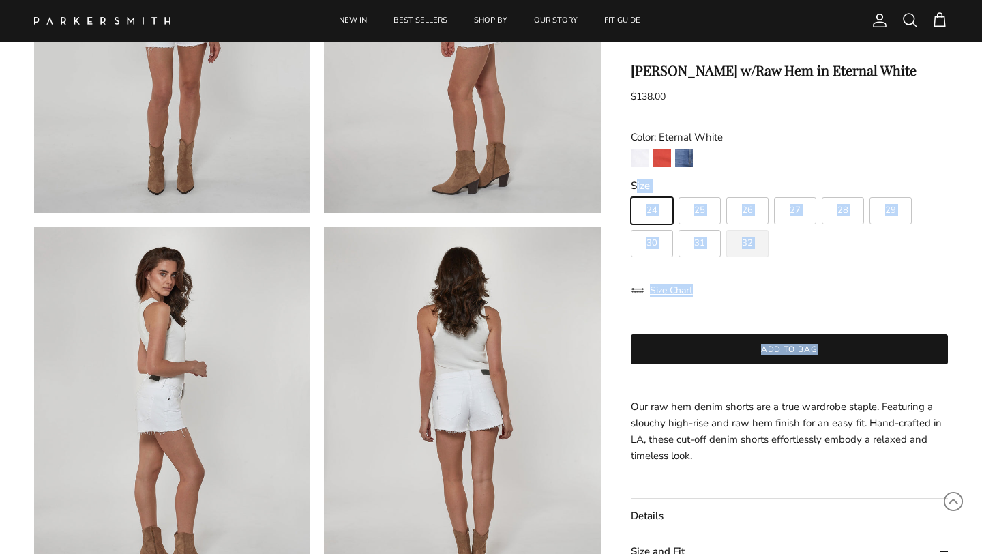
drag, startPoint x: 634, startPoint y: 191, endPoint x: 620, endPoint y: 189, distance: 13.8
click at [660, 164] on img "Watermelon" at bounding box center [663, 158] width 18 height 18
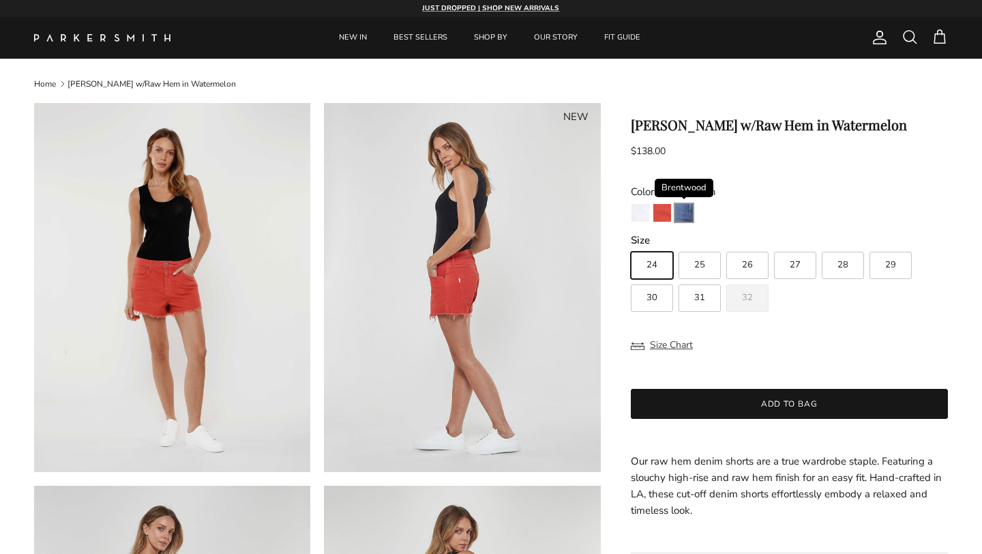
click at [688, 211] on img "Brentwood" at bounding box center [684, 213] width 18 height 18
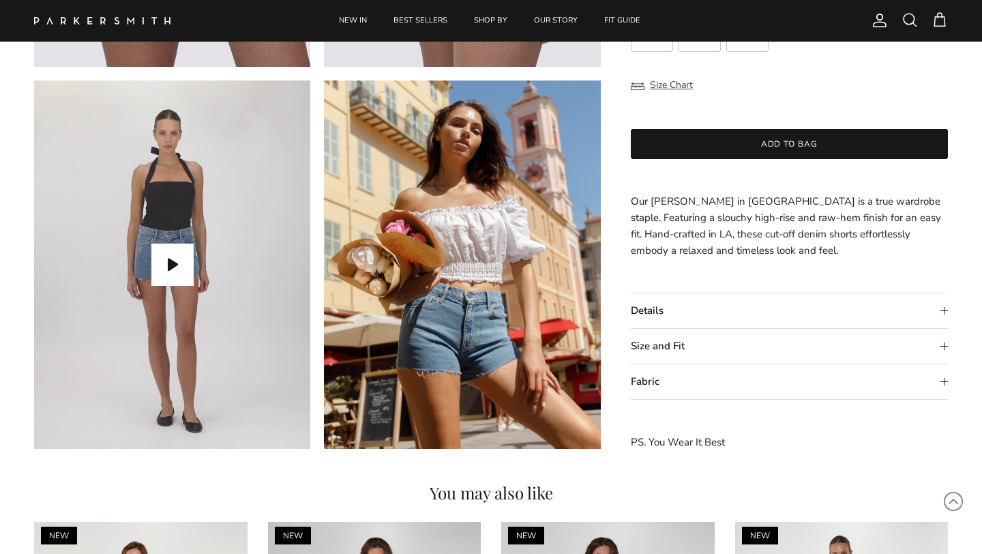
scroll to position [1201, 0]
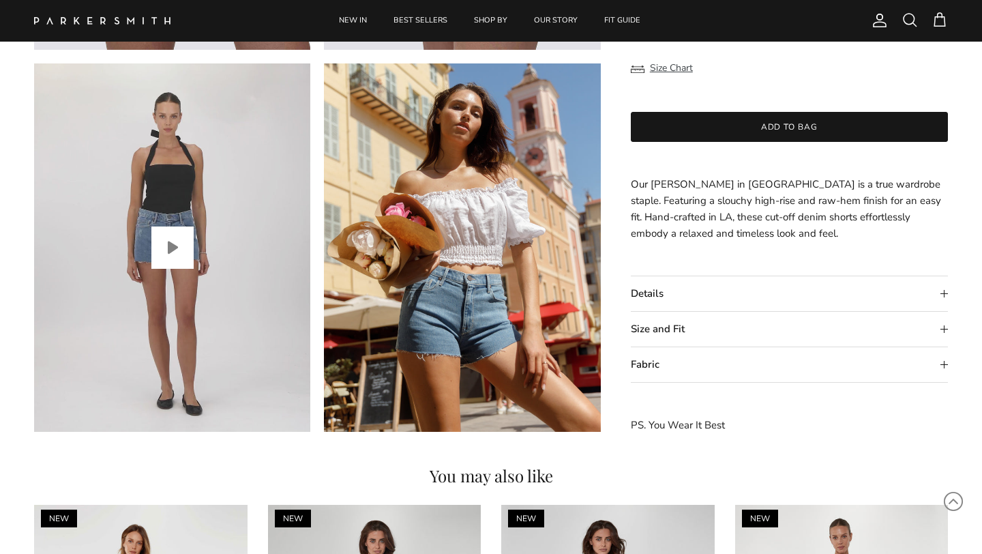
click at [171, 250] on button "Play video" at bounding box center [172, 248] width 42 height 42
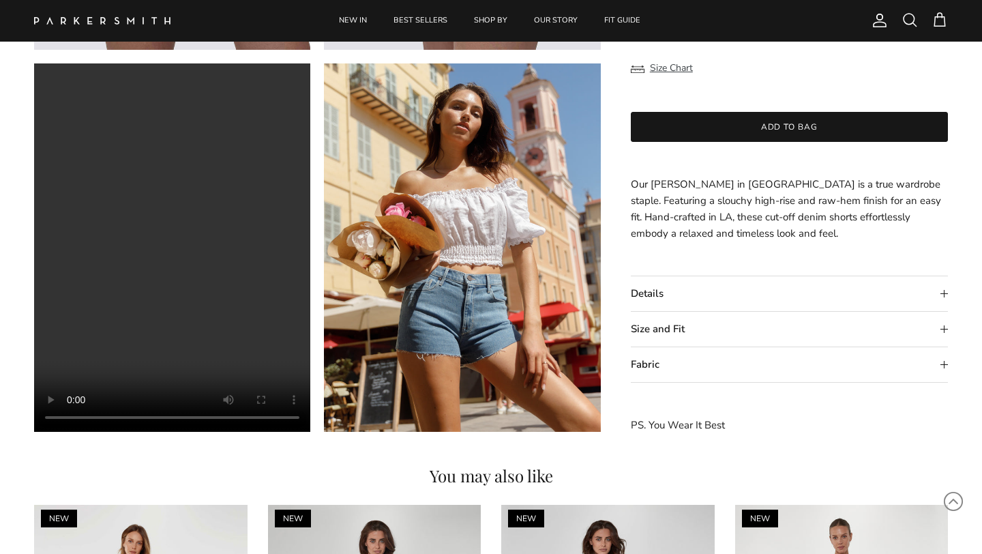
click at [735, 334] on summary "Size and Fit" at bounding box center [789, 329] width 317 height 35
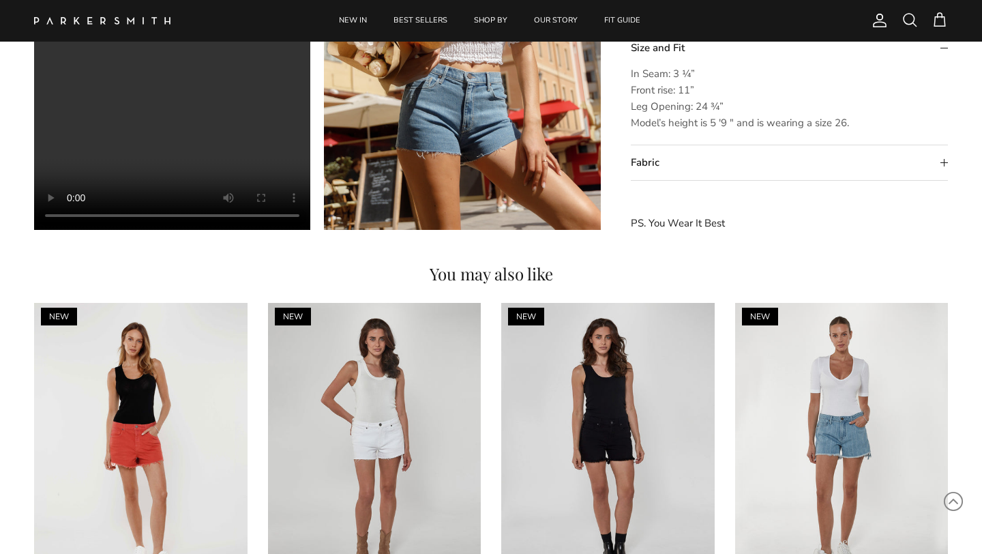
scroll to position [1419, 0]
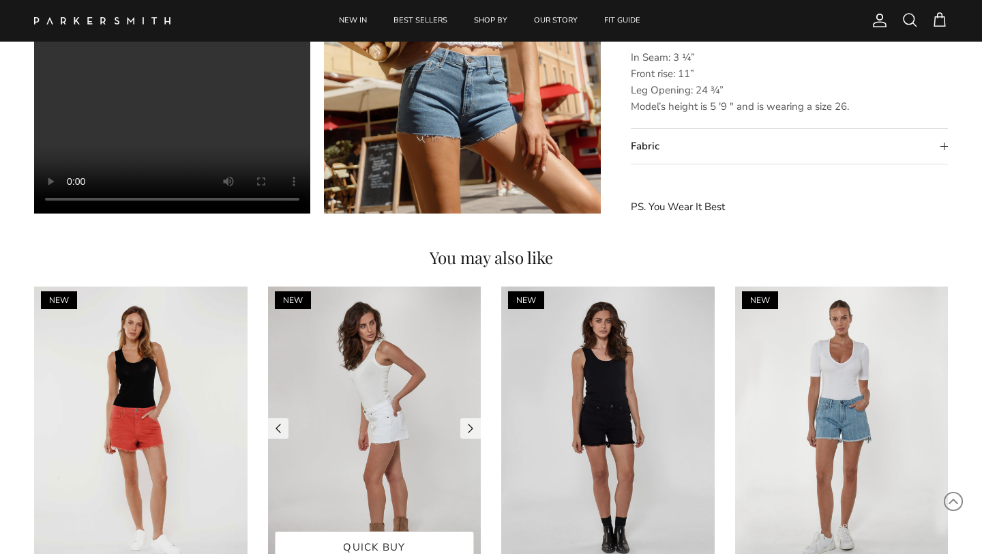
click at [407, 379] on img at bounding box center [375, 429] width 214 height 285
